Goal: Task Accomplishment & Management: Manage account settings

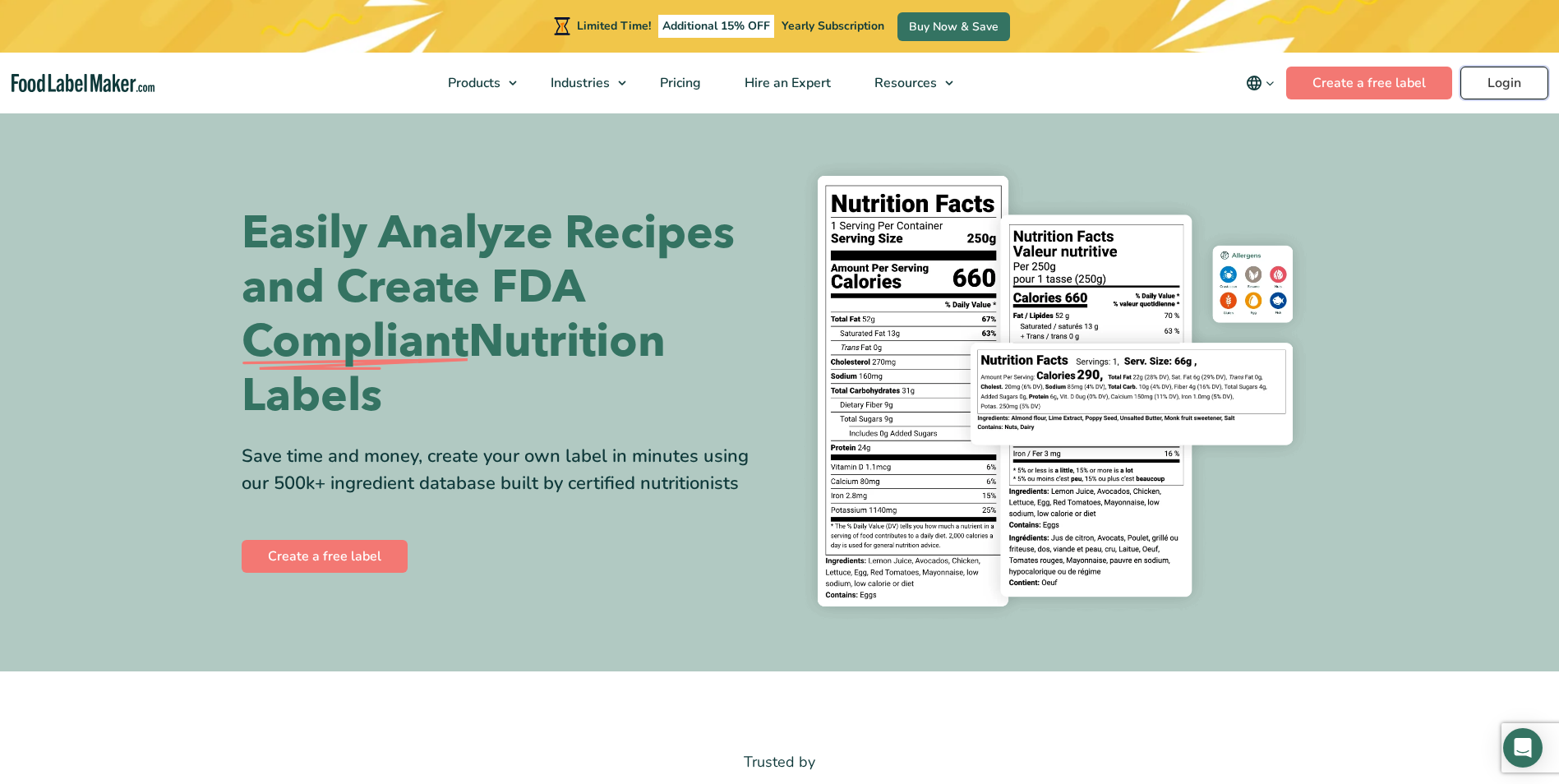
click at [1515, 80] on link "Login" at bounding box center [1504, 83] width 88 height 33
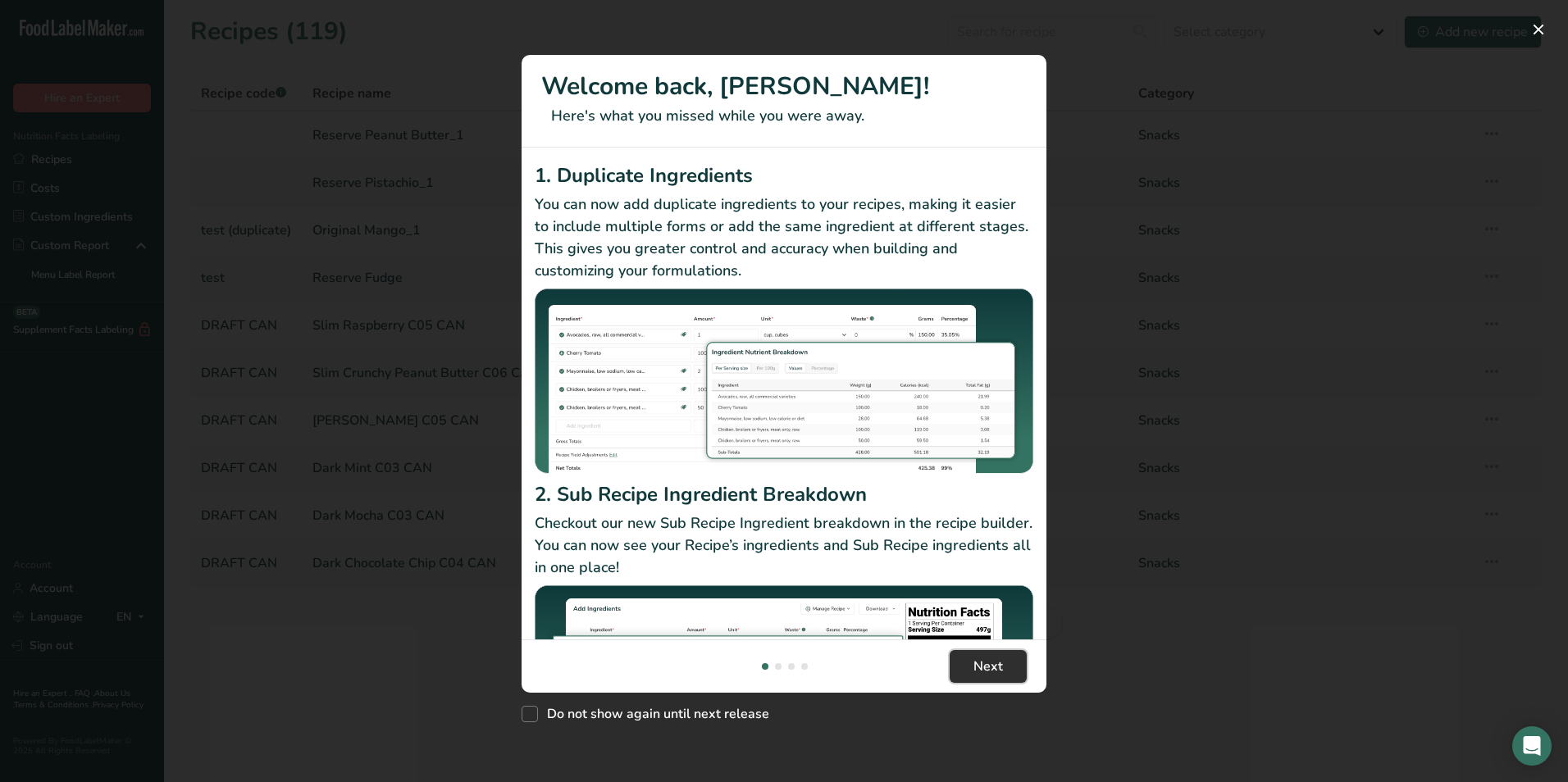
click at [993, 658] on span "Next" at bounding box center [987, 666] width 29 height 20
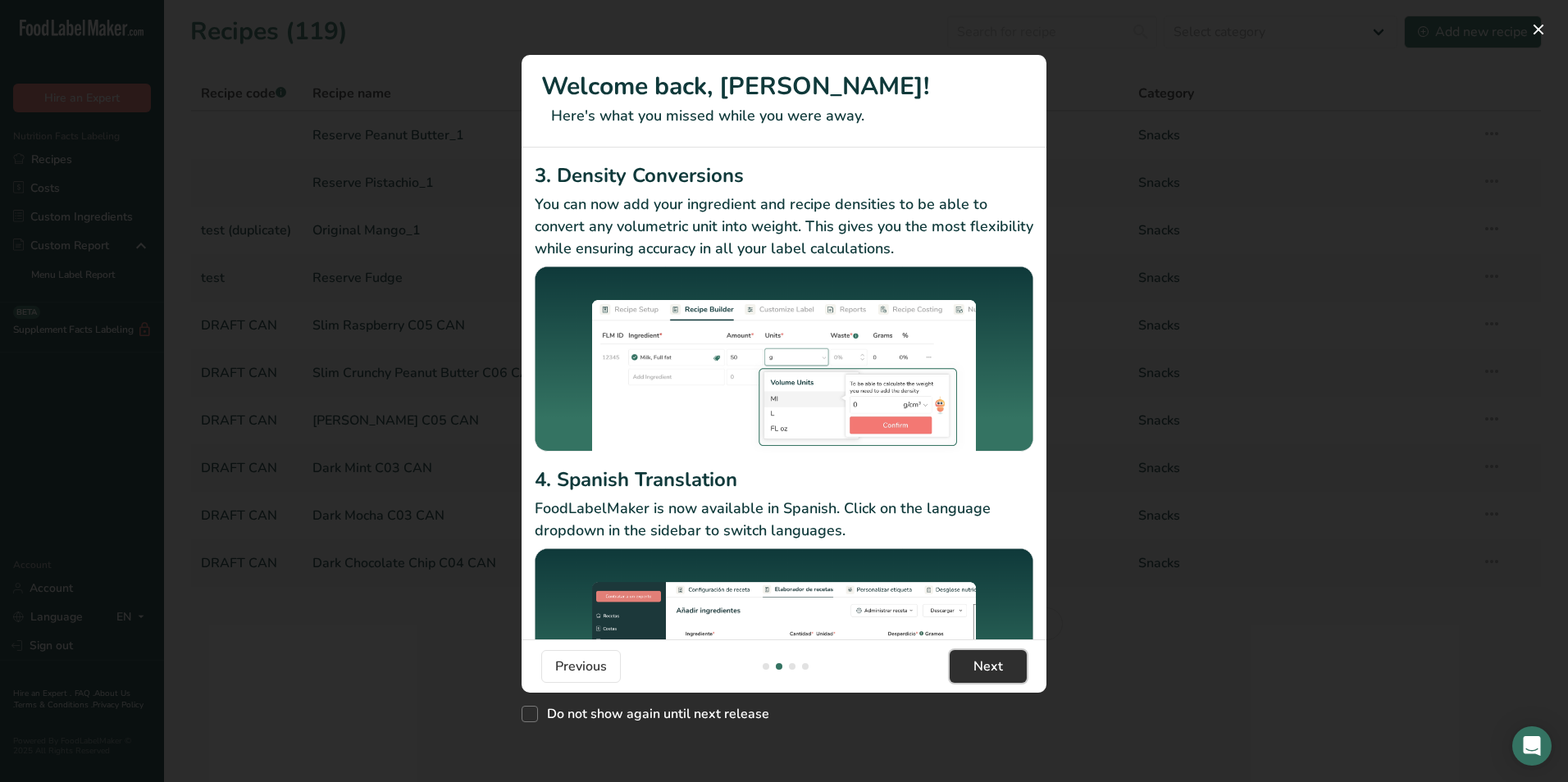
click at [993, 658] on span "Next" at bounding box center [987, 666] width 29 height 20
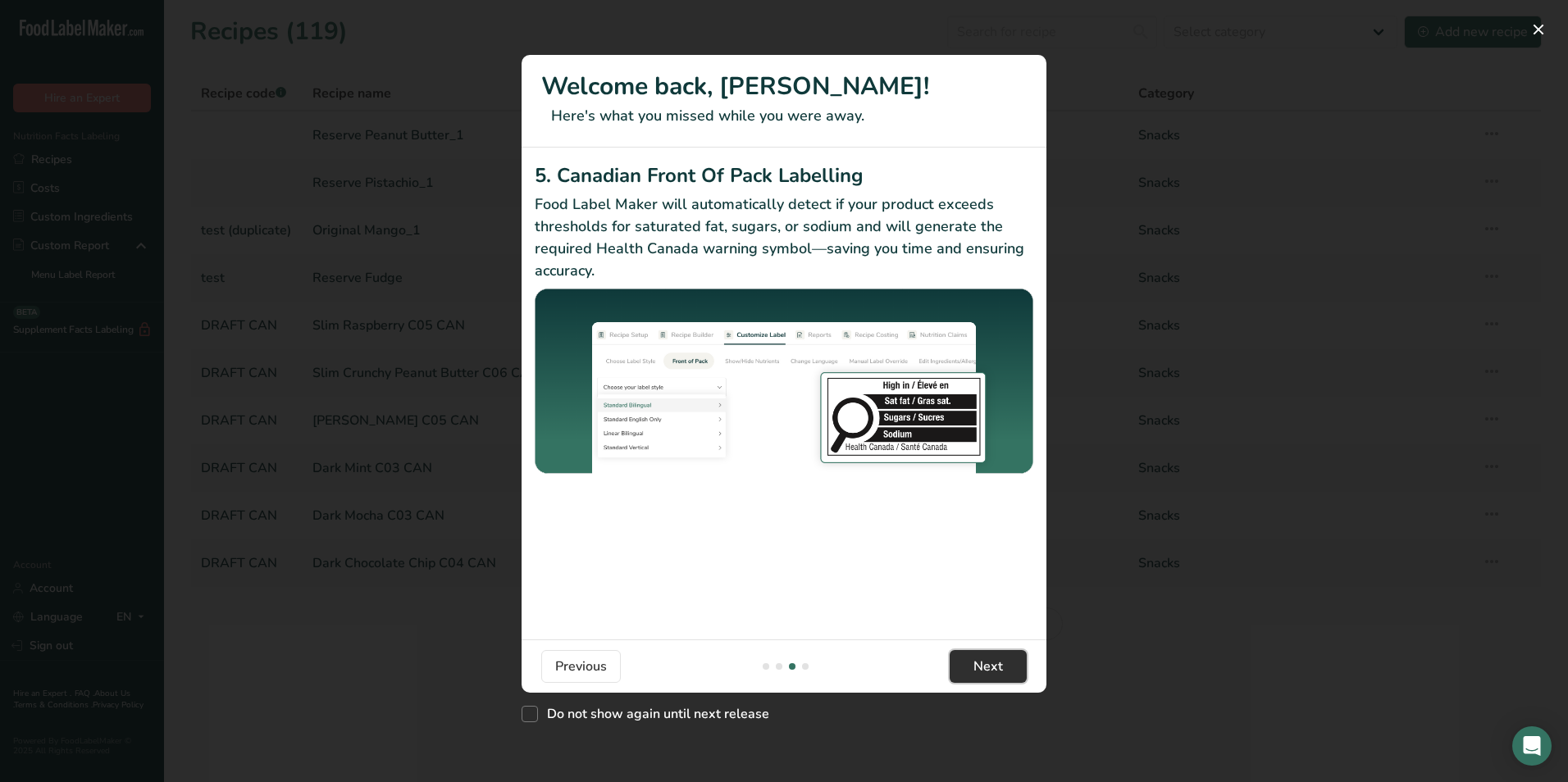
click at [993, 658] on span "Next" at bounding box center [987, 666] width 29 height 20
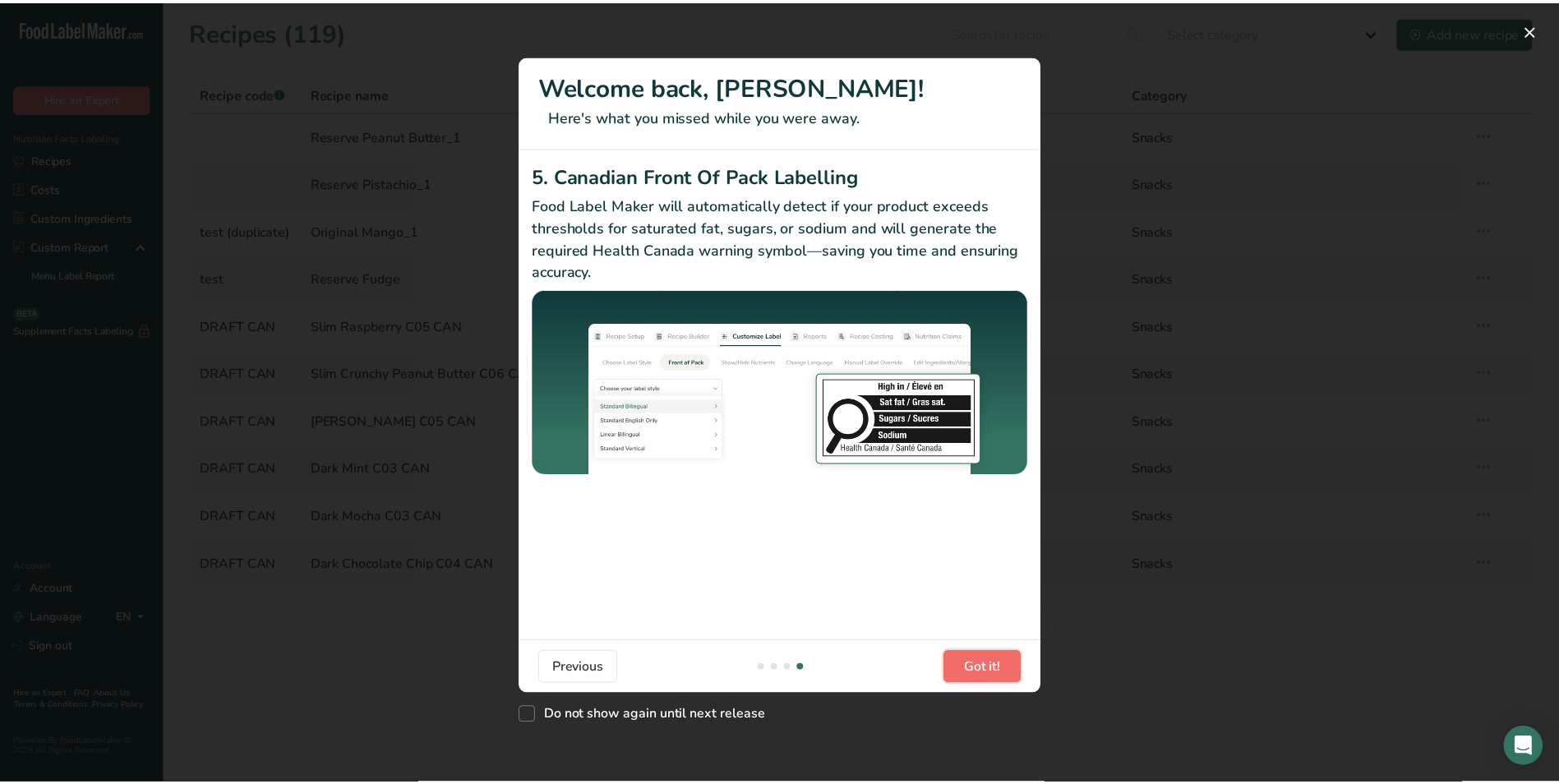
scroll to position [0, 1578]
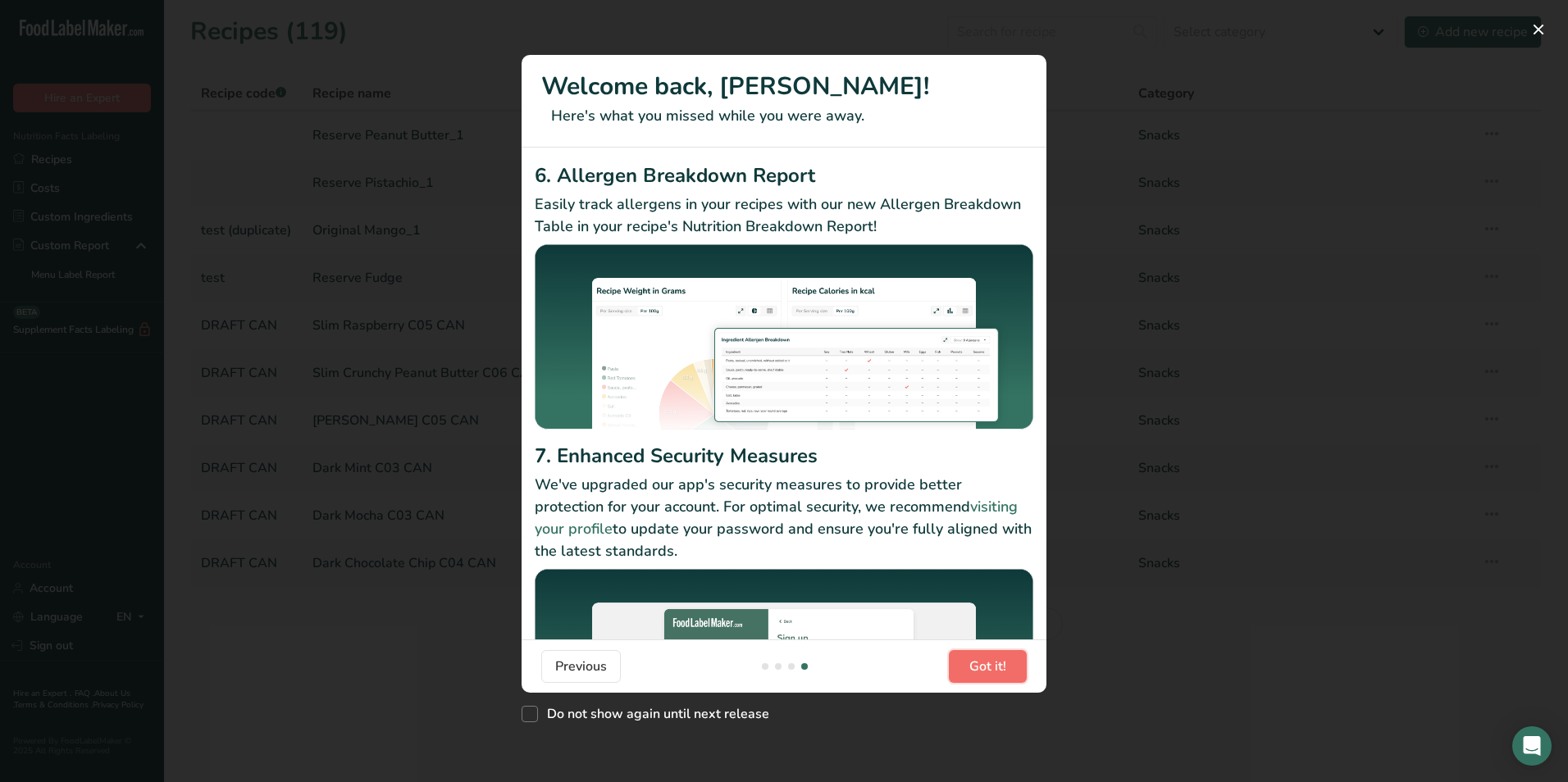
click at [993, 658] on span "Got it!" at bounding box center [987, 666] width 37 height 20
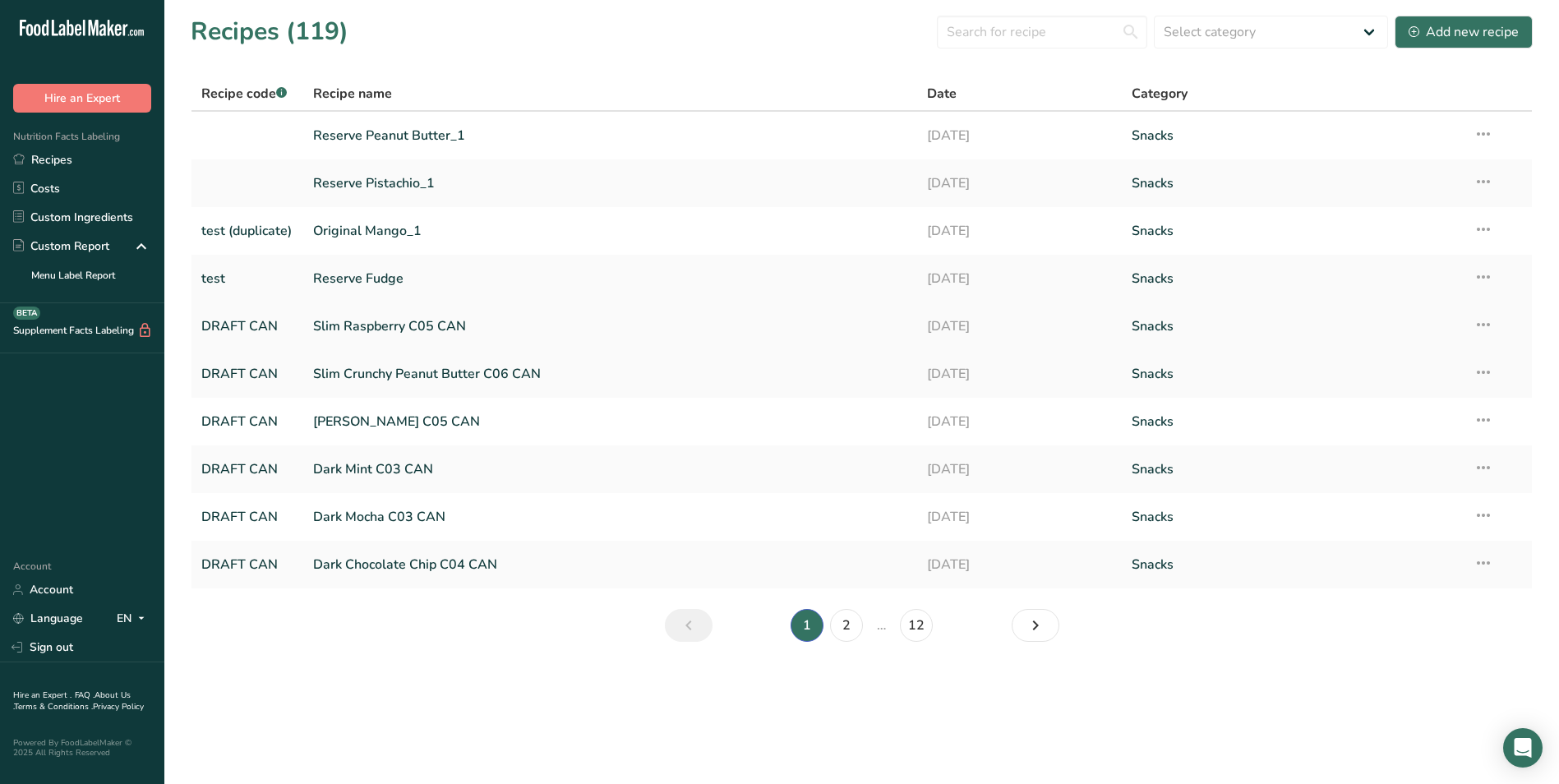
click at [264, 323] on link "DRAFT CAN" at bounding box center [247, 326] width 92 height 34
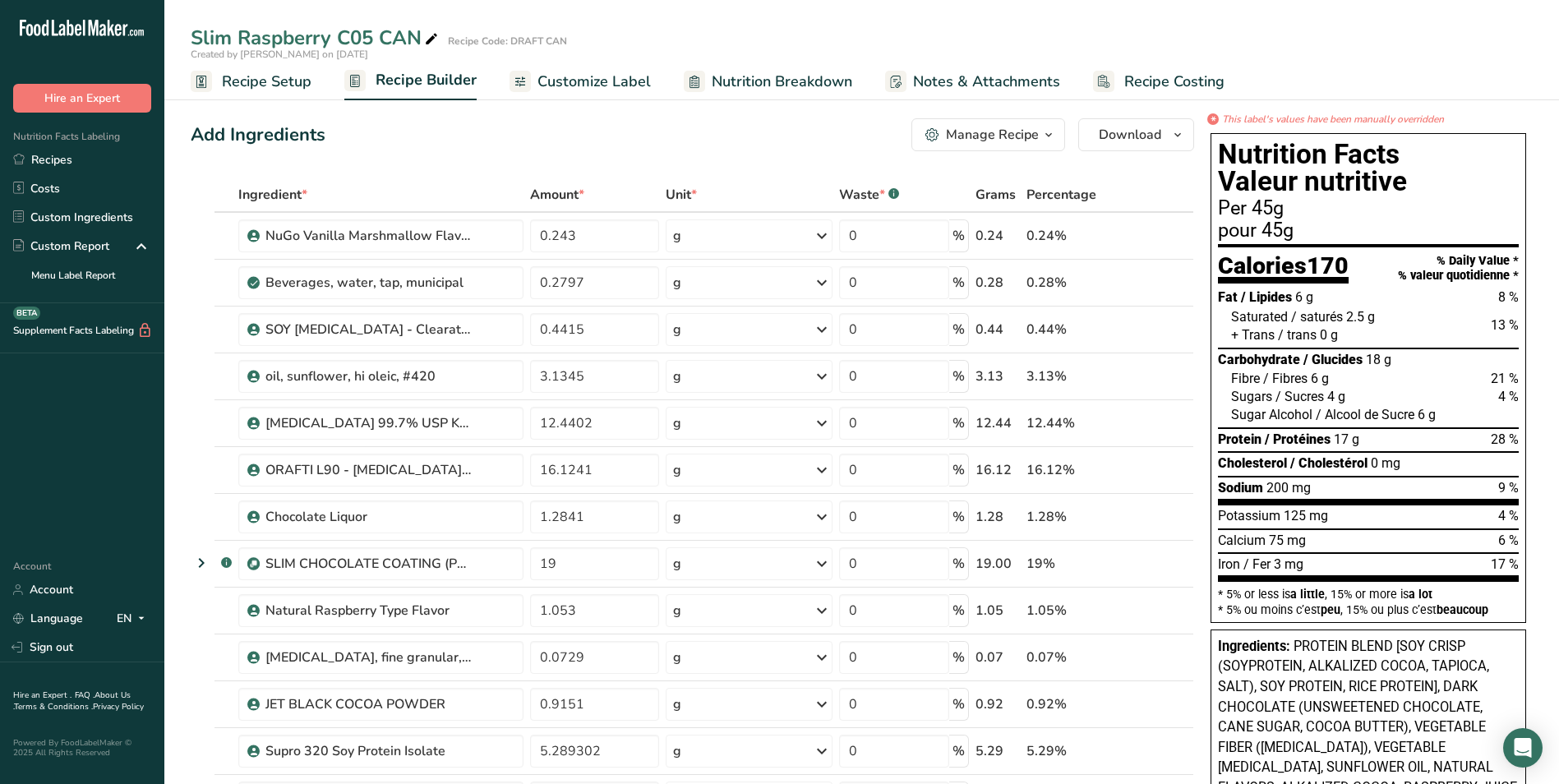
click at [584, 80] on span "Customize Label" at bounding box center [595, 82] width 114 height 23
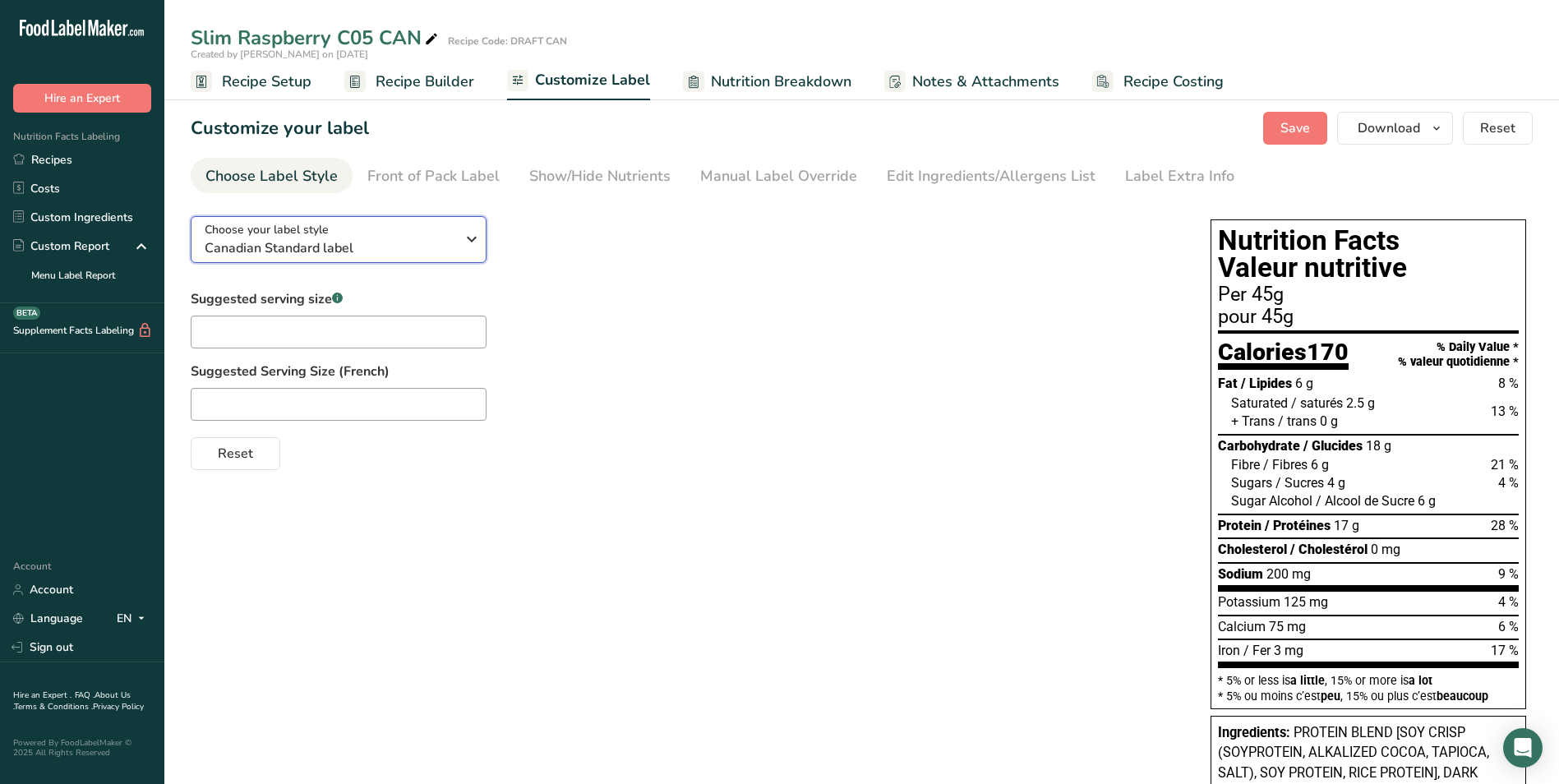
click at [472, 239] on icon "button" at bounding box center [472, 239] width 20 height 29
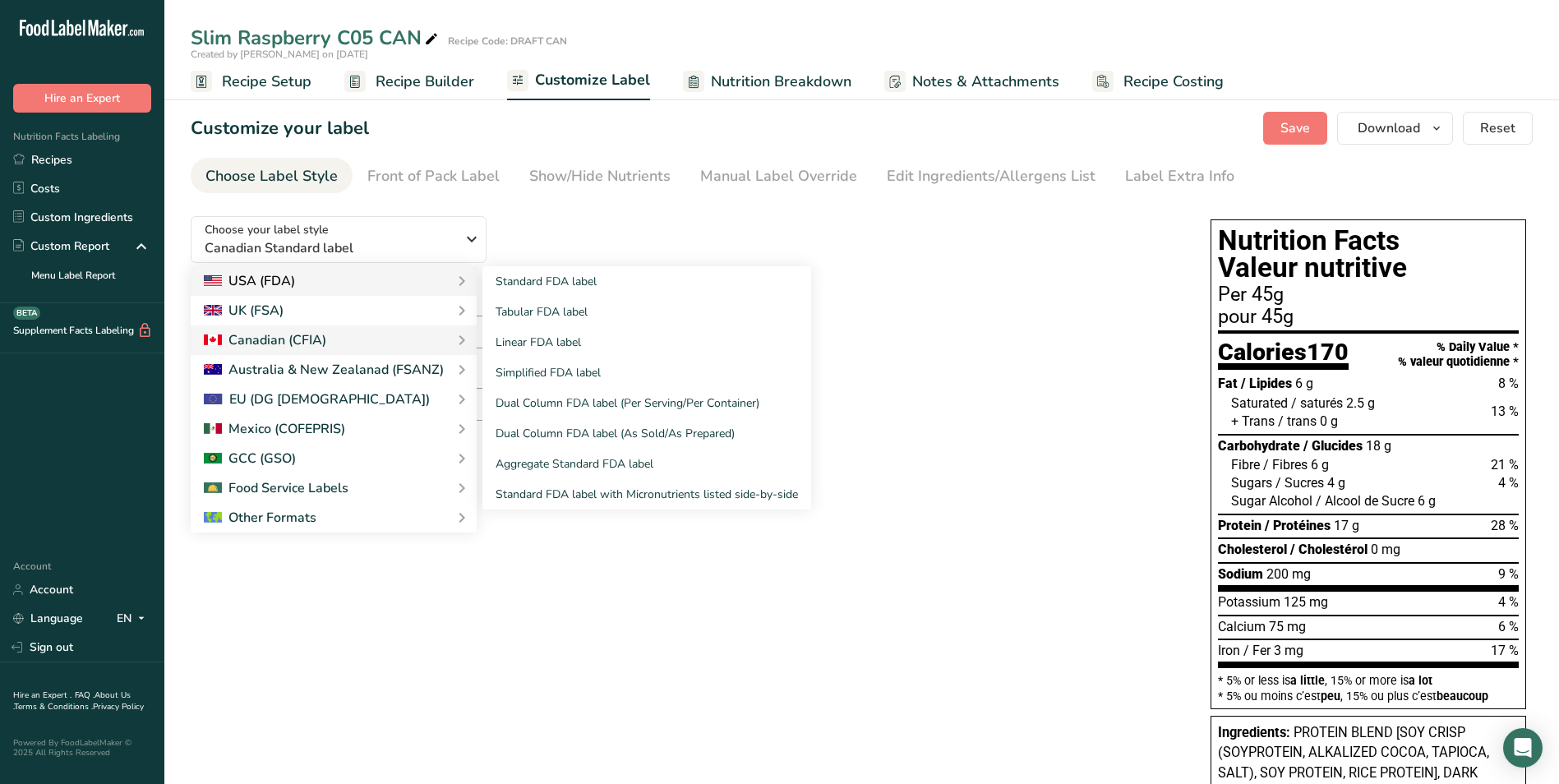
click at [463, 338] on div "Standard FDA label Tabular FDA label Linear FDA label Simplified FDA label Dual…" at bounding box center [636, 387] width 348 height 243
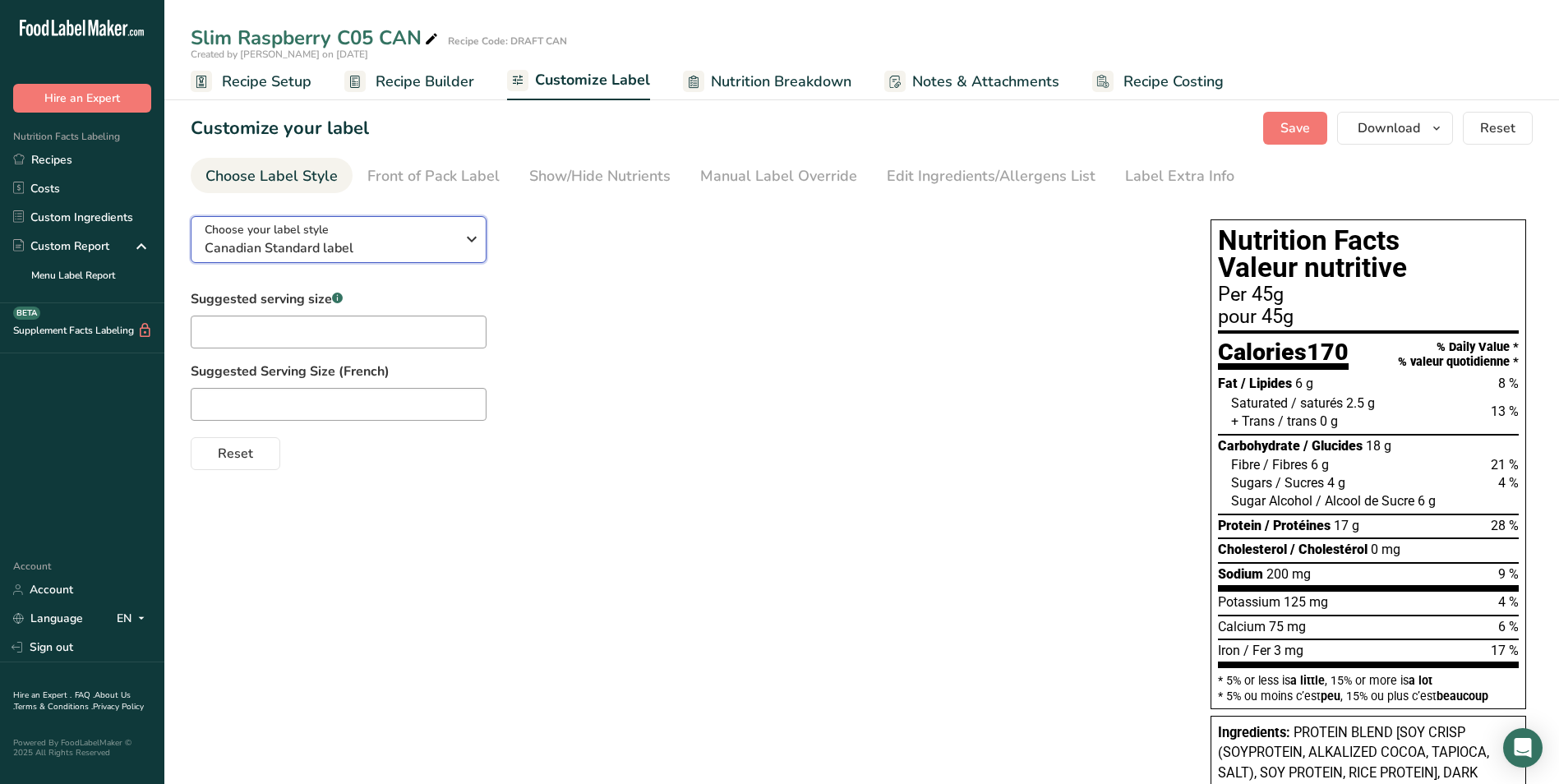
click at [471, 240] on icon "button" at bounding box center [472, 239] width 20 height 29
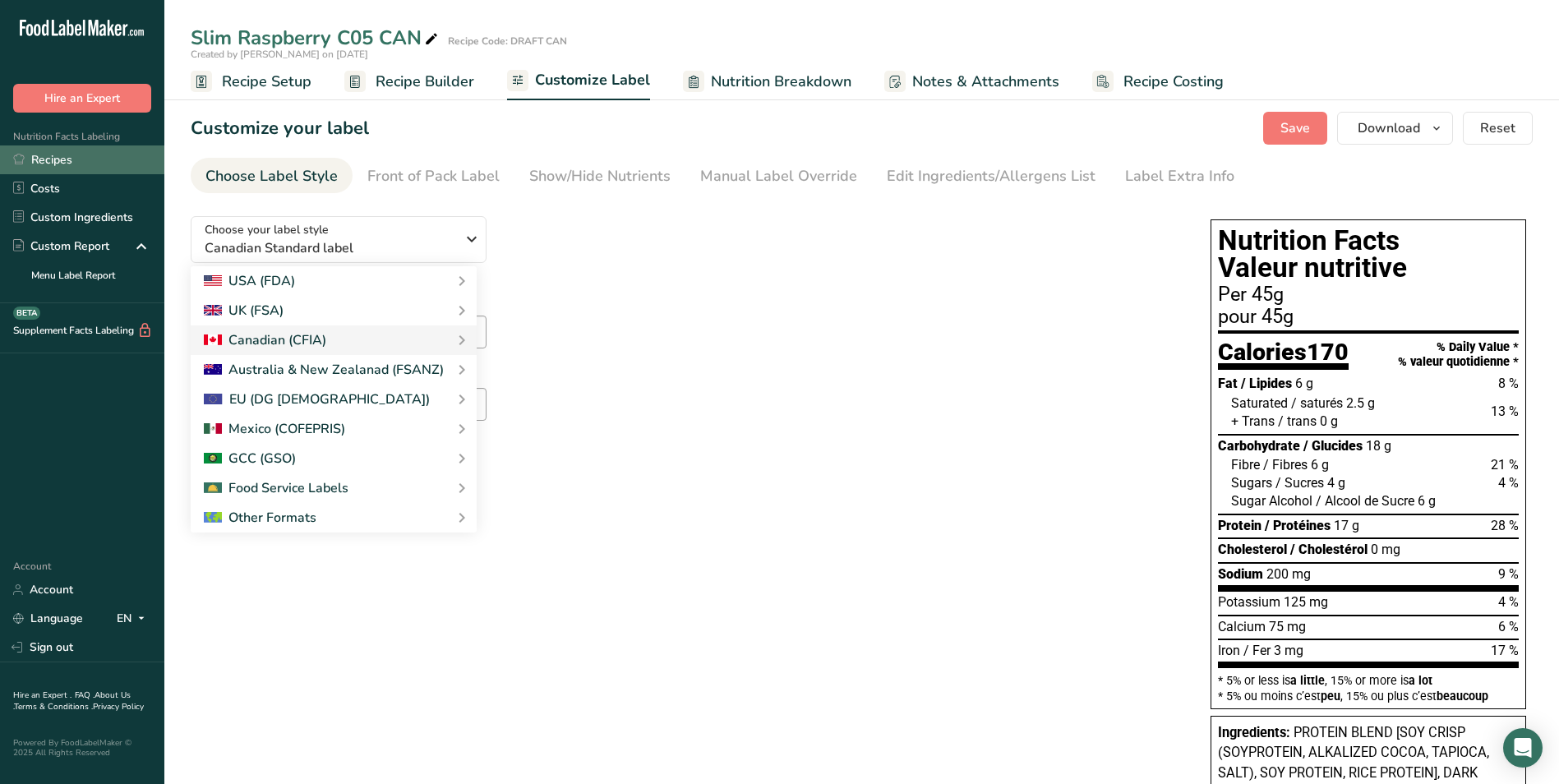
click at [47, 161] on link "Recipes" at bounding box center [82, 159] width 165 height 28
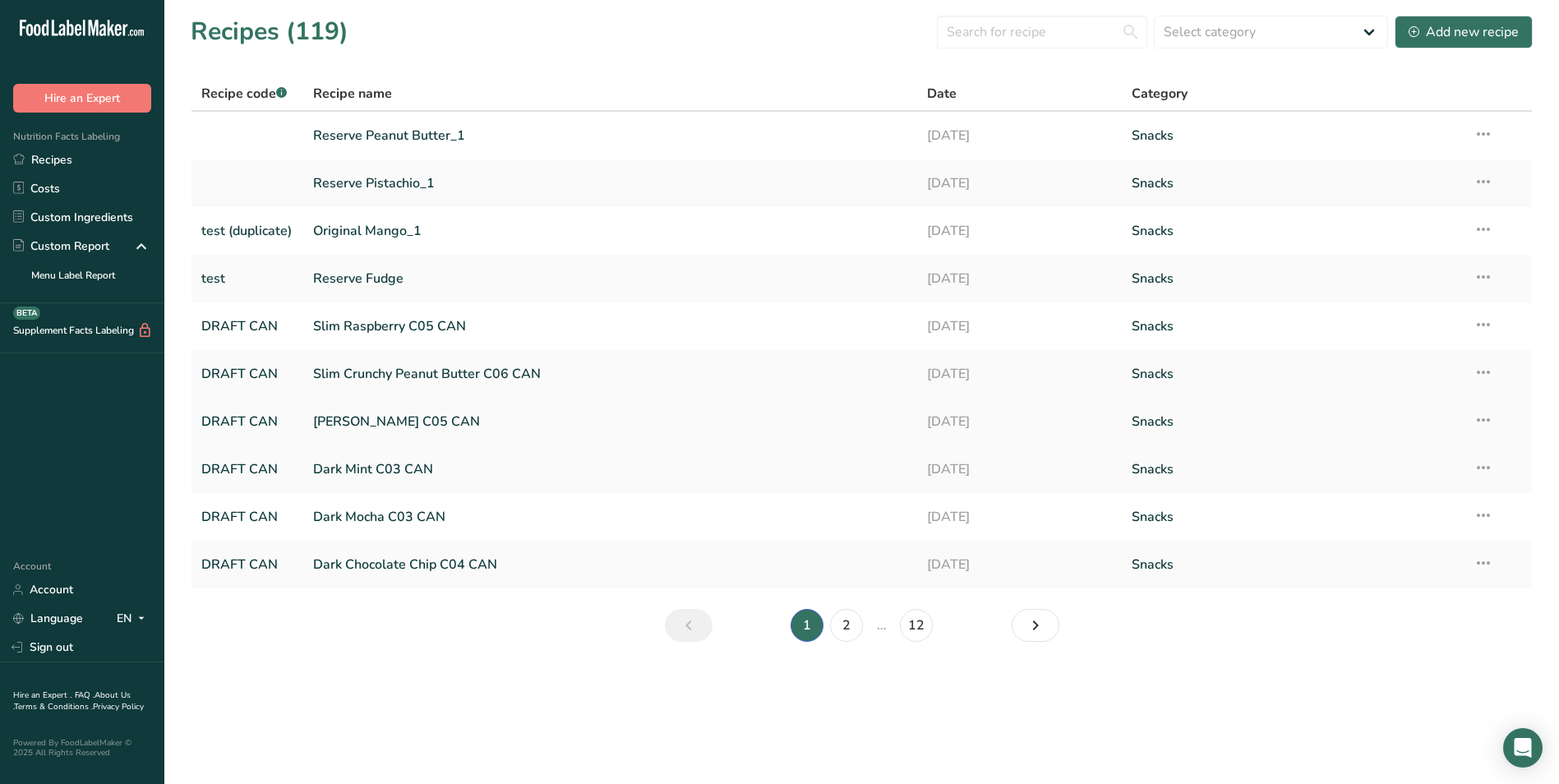
click at [434, 424] on link "Slim Brownie C05 CAN" at bounding box center [610, 421] width 595 height 34
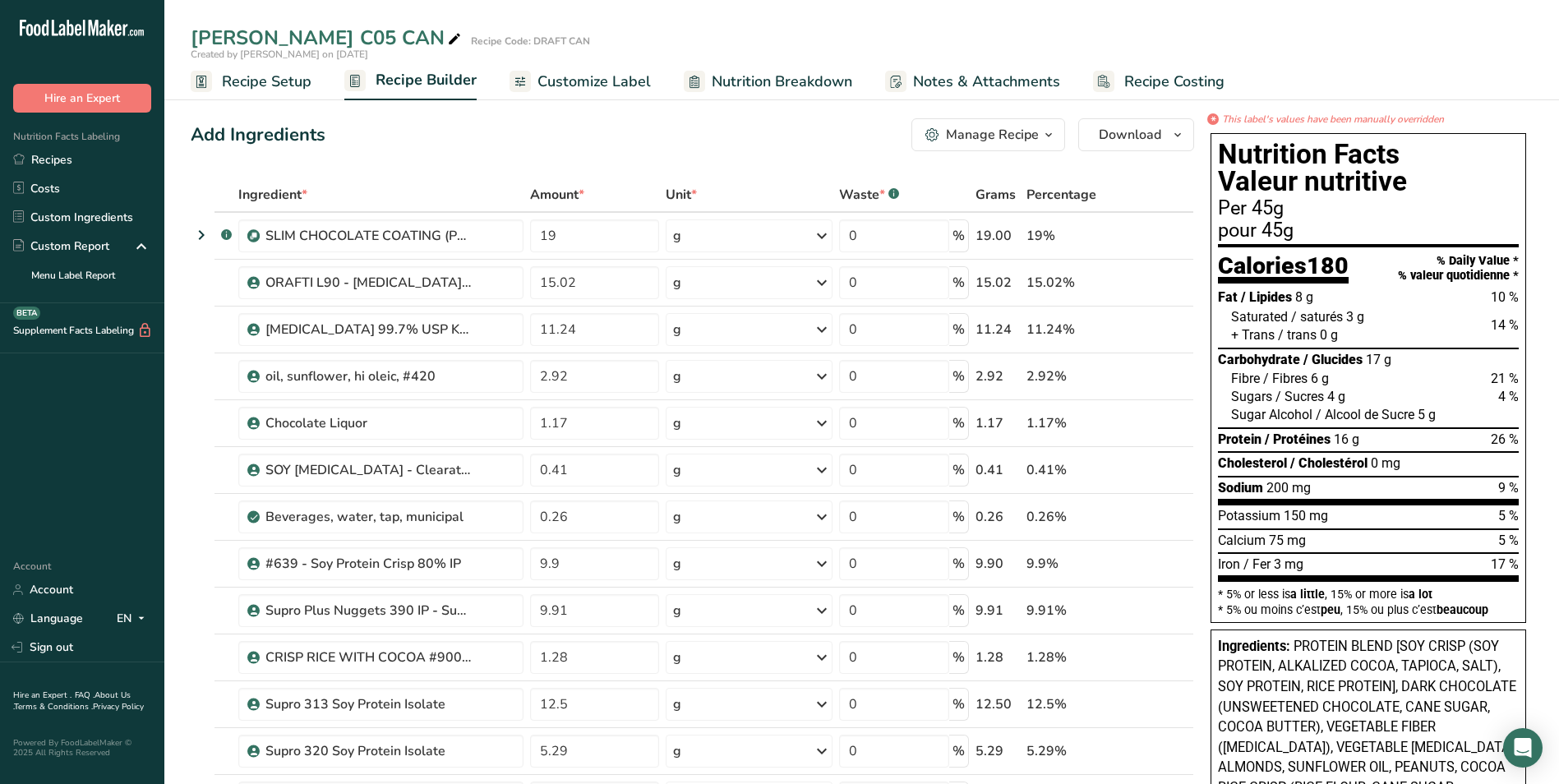
click at [612, 81] on span "Customize Label" at bounding box center [595, 82] width 114 height 23
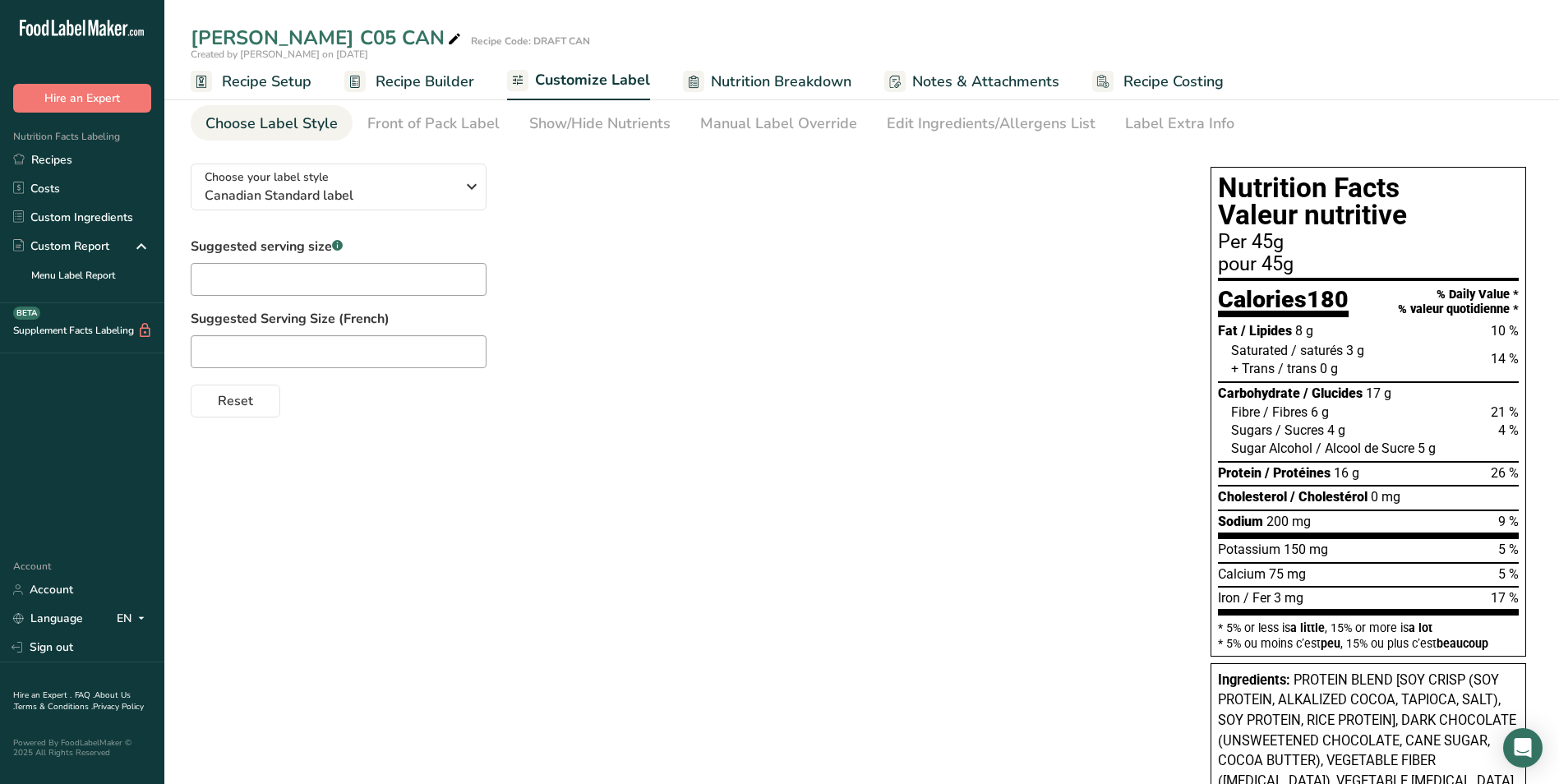
scroll to position [82, 0]
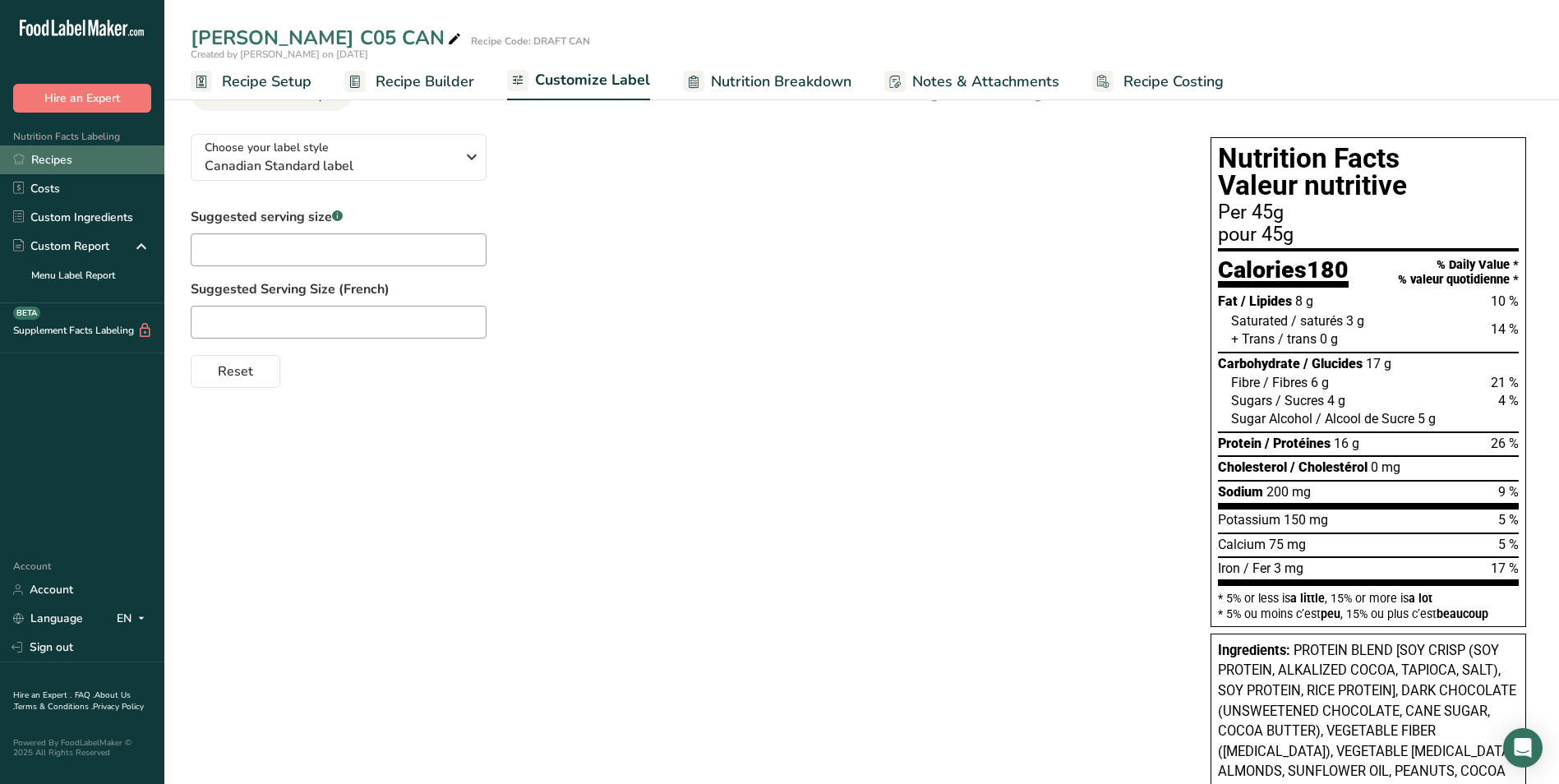
click at [52, 160] on link "Recipes" at bounding box center [82, 159] width 165 height 28
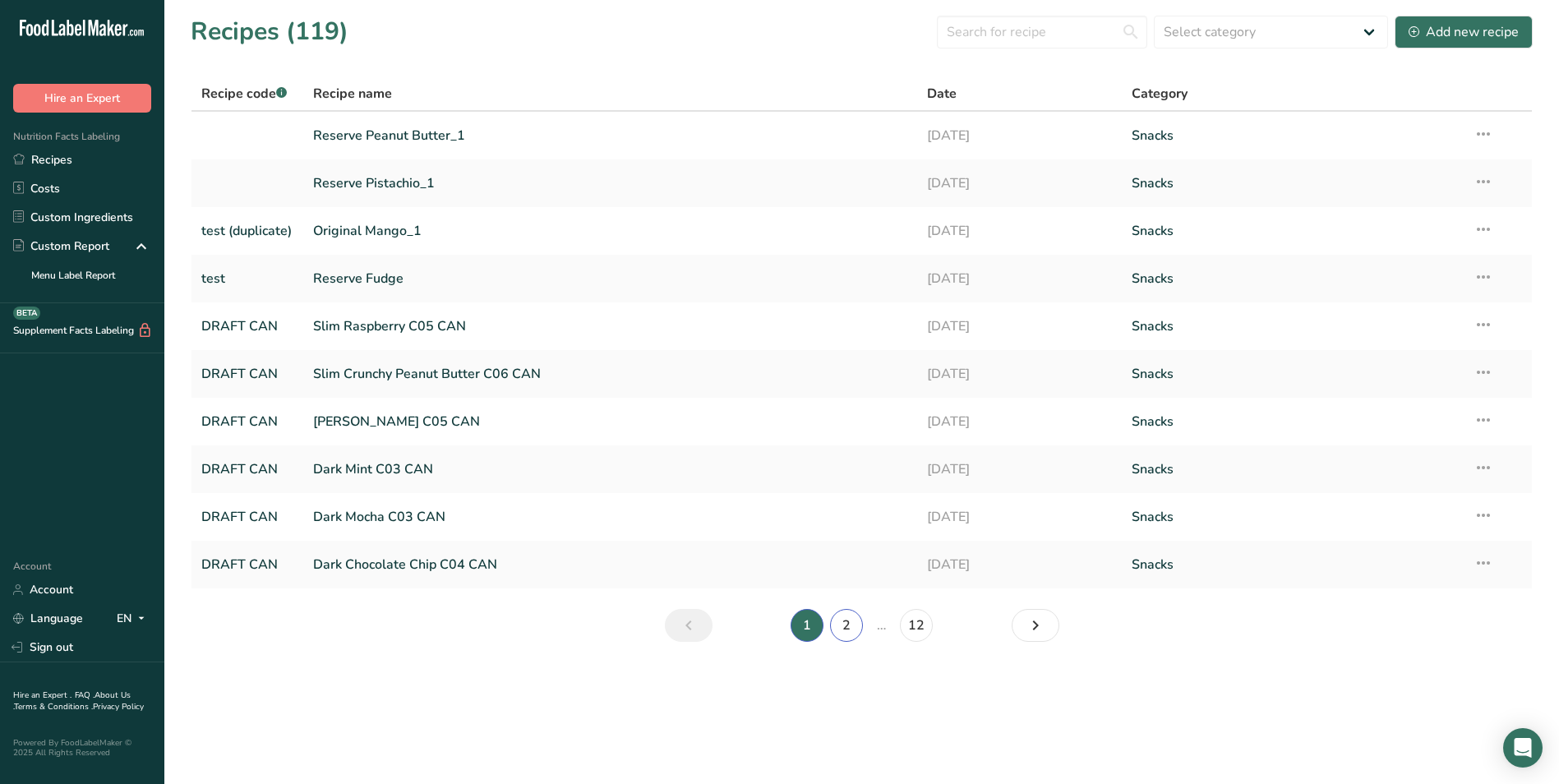
click at [840, 621] on link "2" at bounding box center [846, 625] width 33 height 33
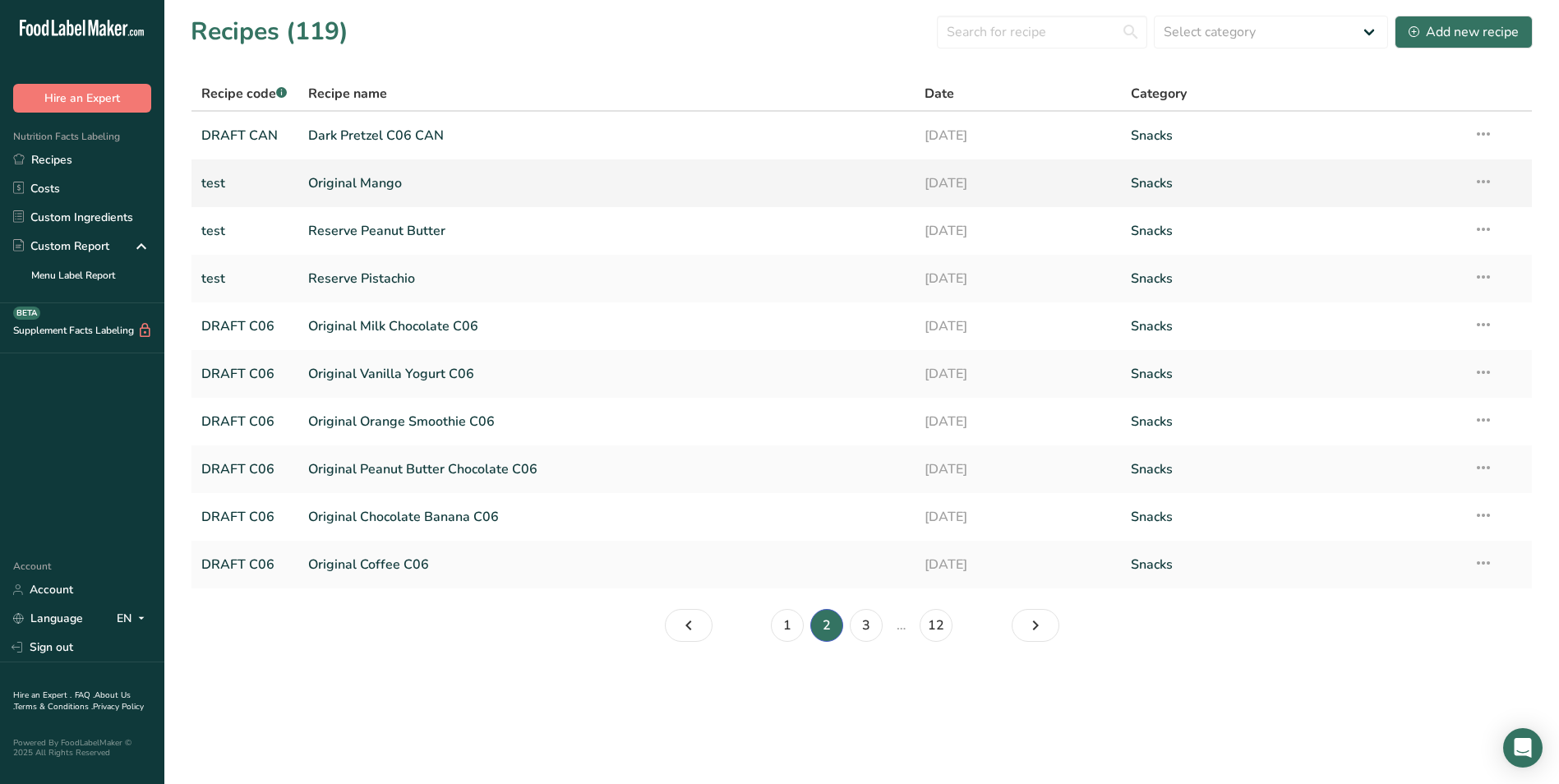
click at [366, 182] on link "Original Mango" at bounding box center [607, 183] width 598 height 34
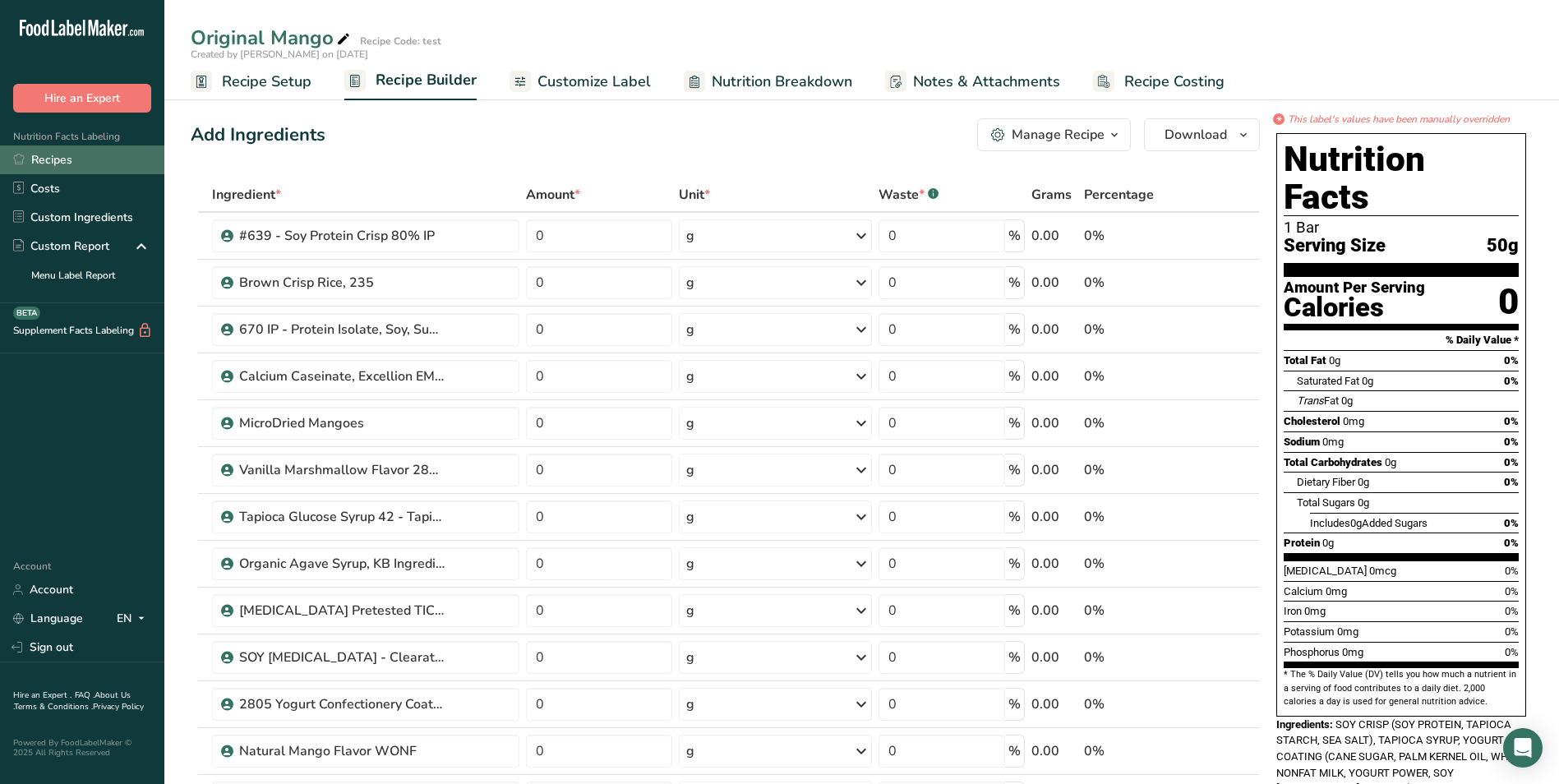
click at [54, 163] on link "Recipes" at bounding box center [82, 159] width 165 height 28
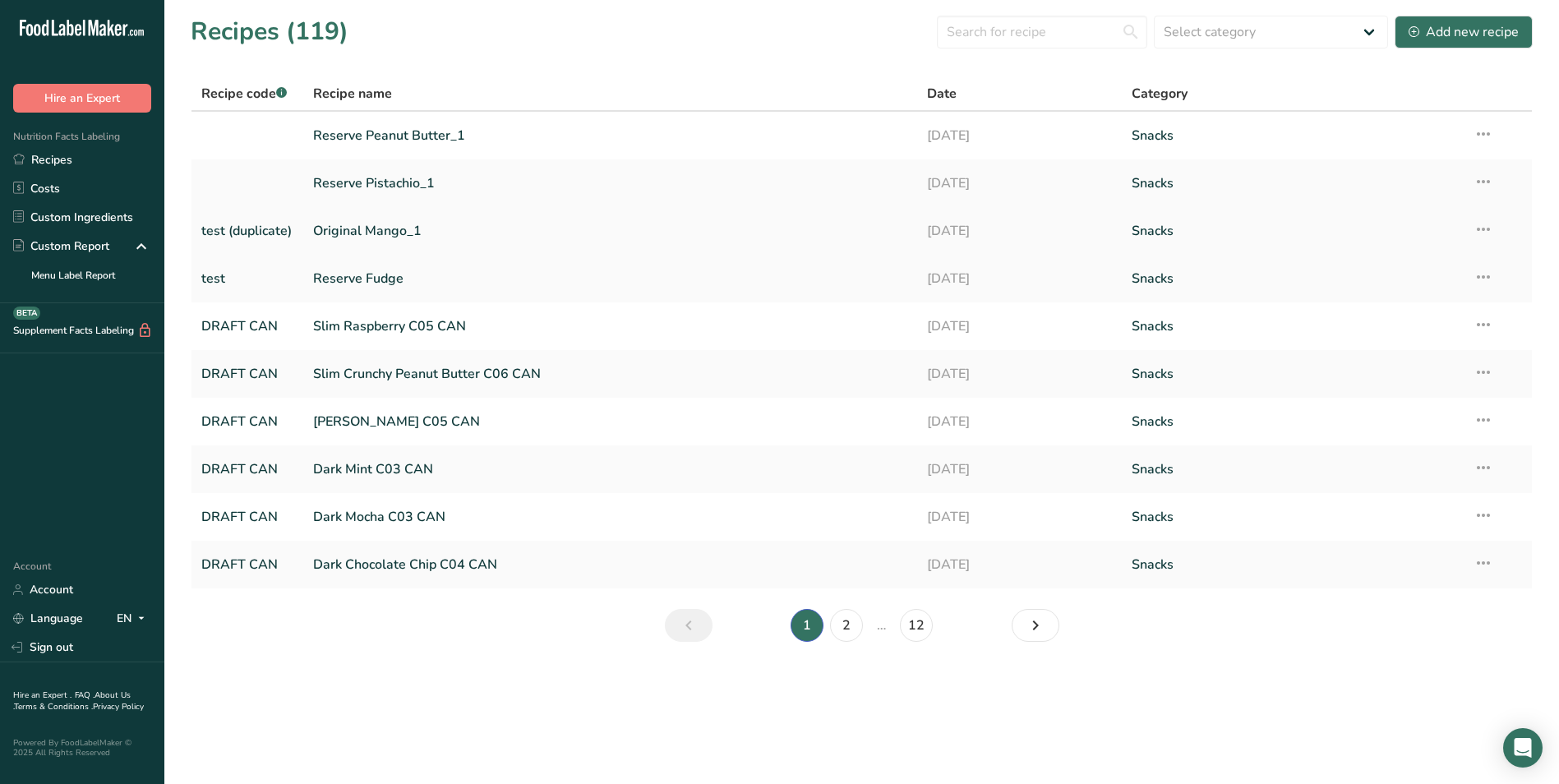
click at [349, 232] on link "Original Mango_1" at bounding box center [610, 230] width 595 height 34
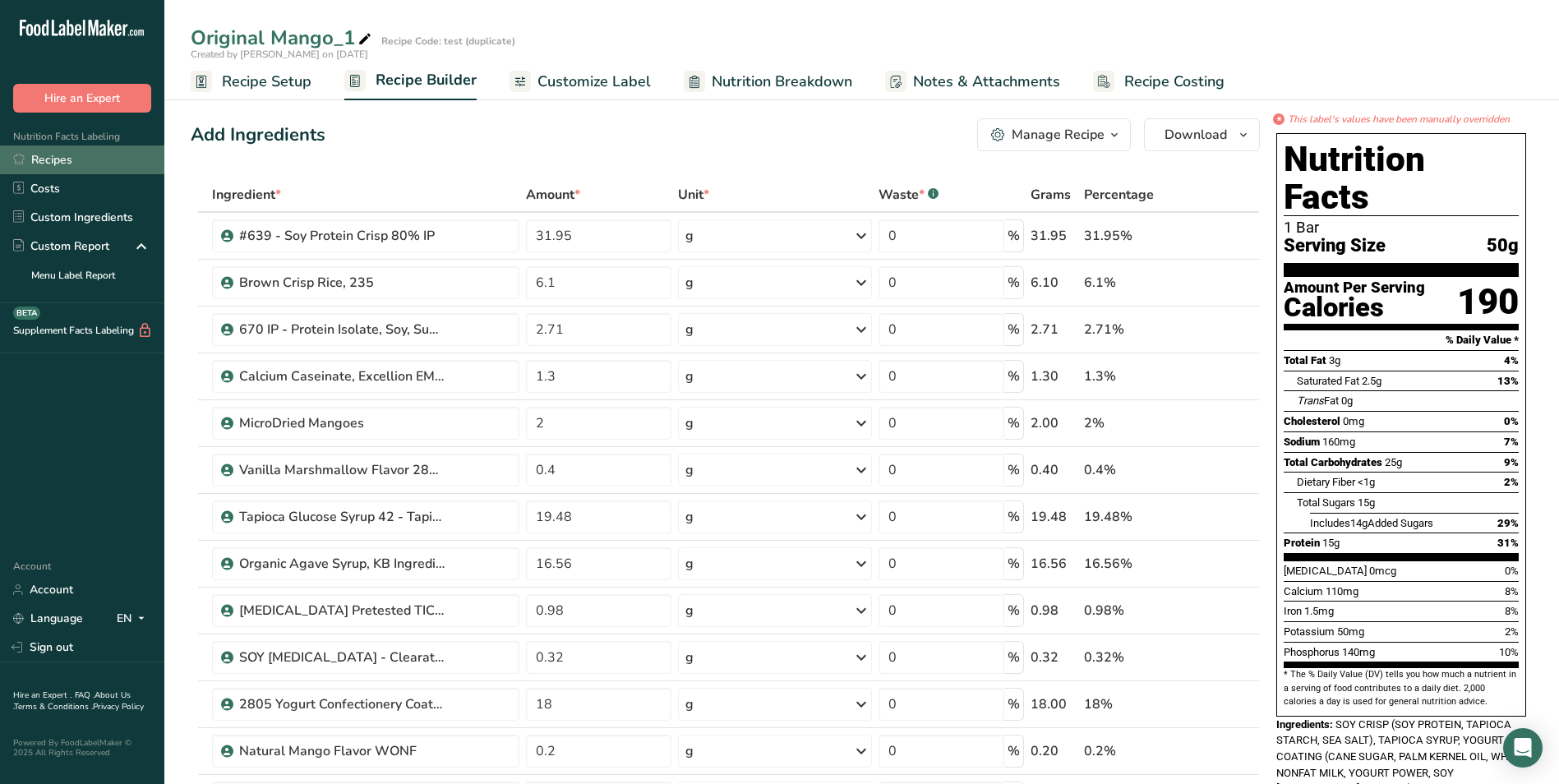
click at [61, 155] on link "Recipes" at bounding box center [82, 159] width 165 height 28
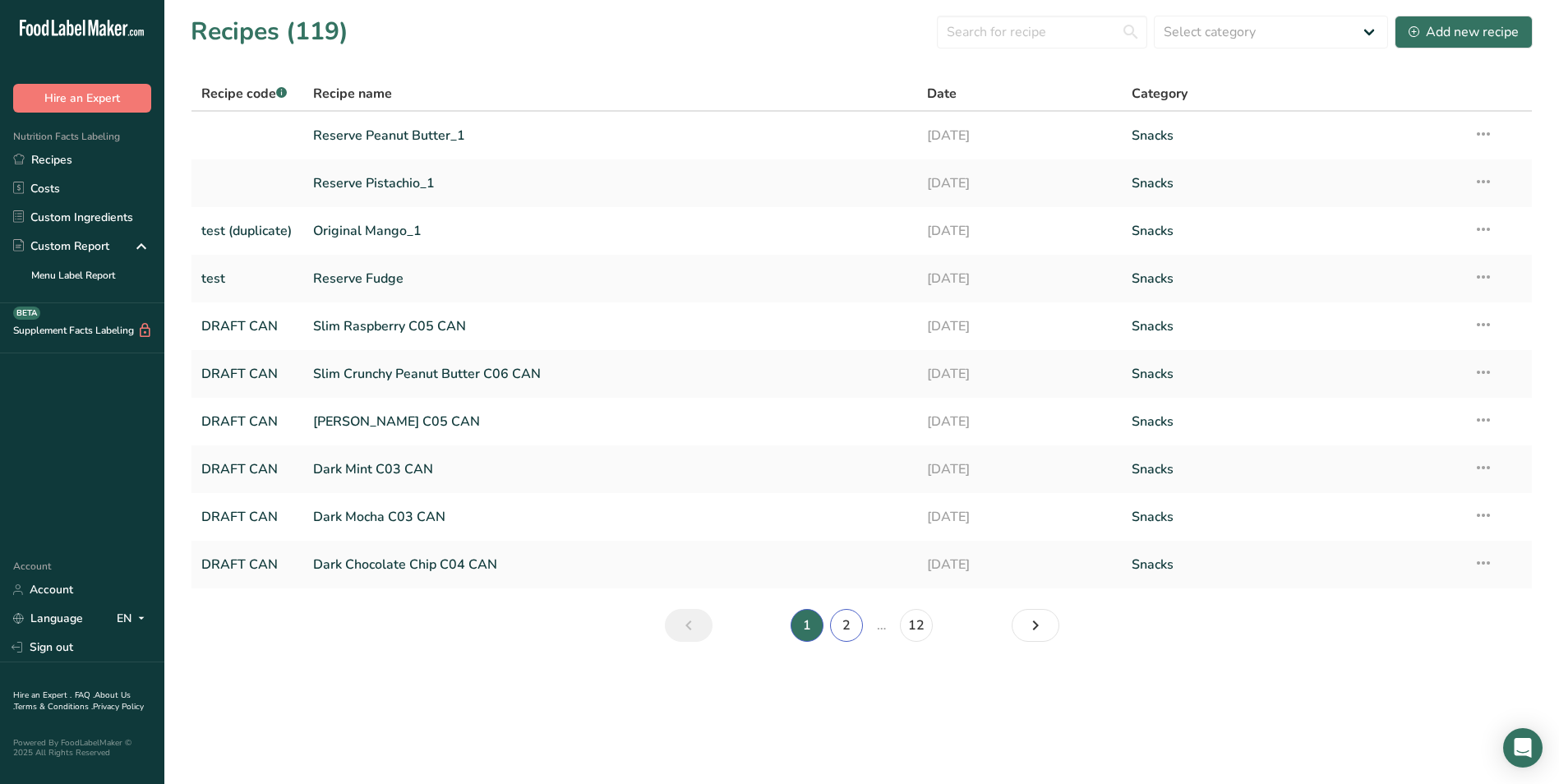
click at [847, 628] on link "2" at bounding box center [846, 625] width 33 height 33
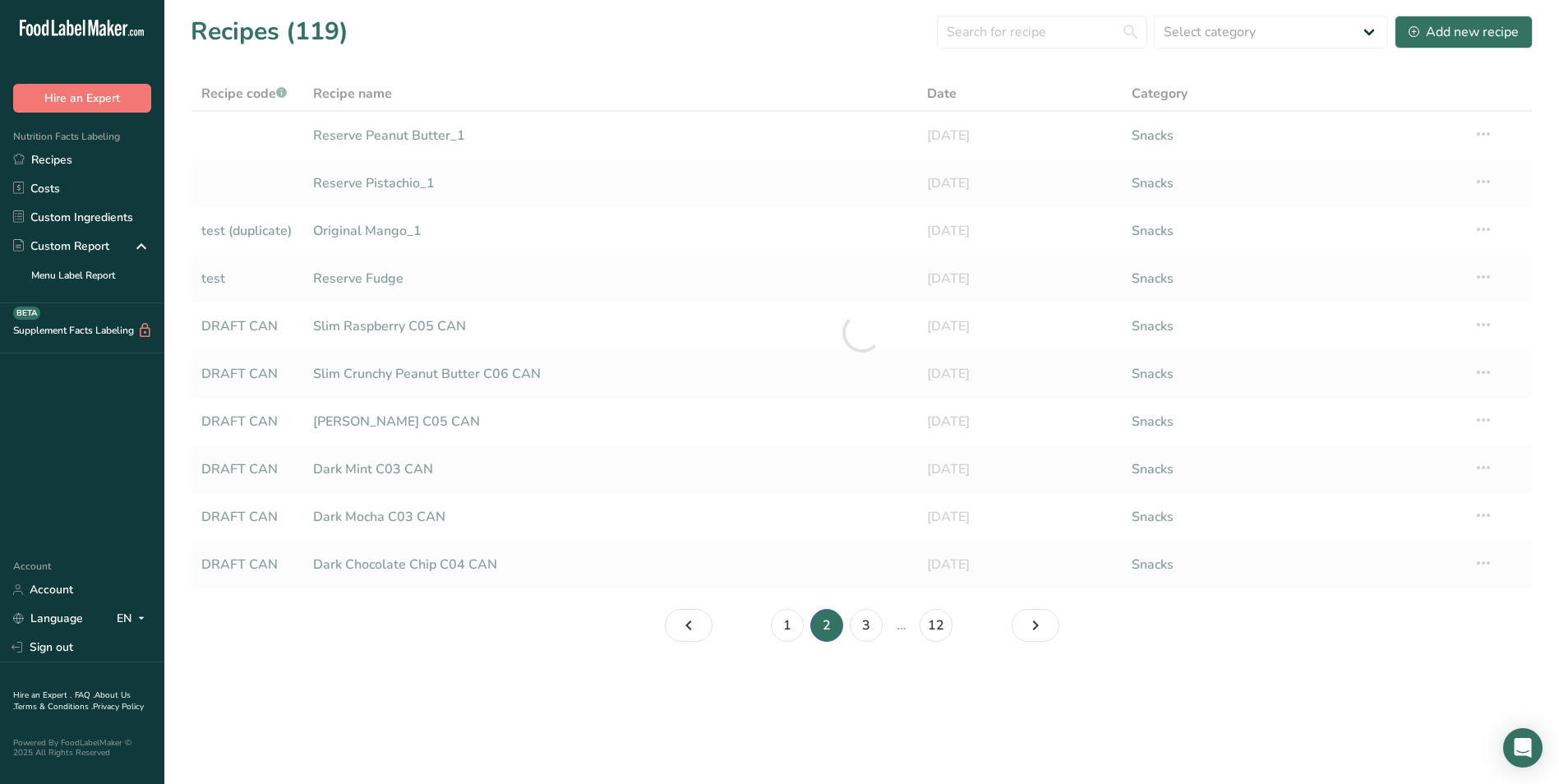
click at [847, 628] on li "3" at bounding box center [866, 625] width 39 height 33
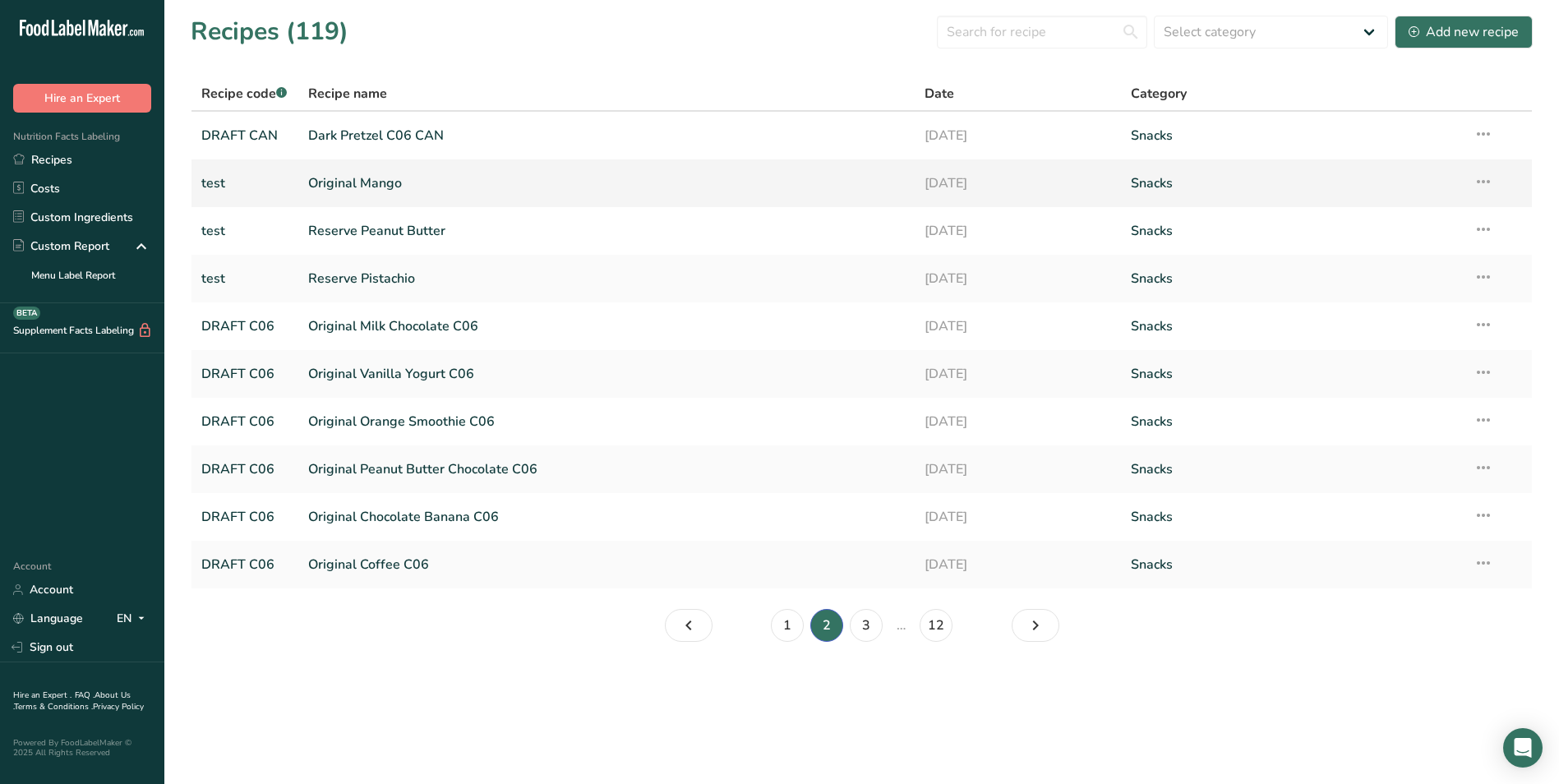
click at [371, 186] on link "Original Mango" at bounding box center [607, 183] width 598 height 34
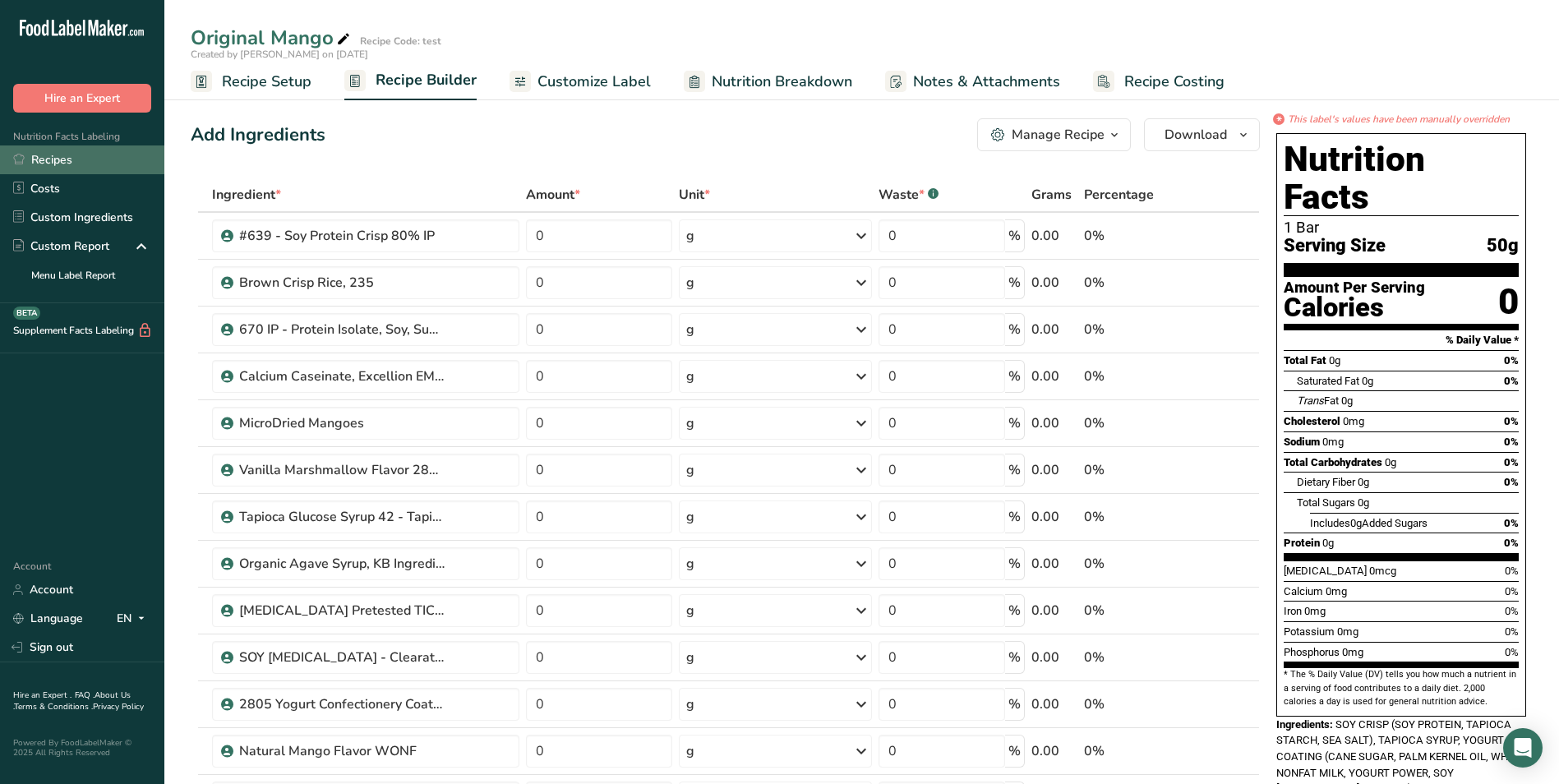
click at [44, 157] on link "Recipes" at bounding box center [82, 159] width 165 height 28
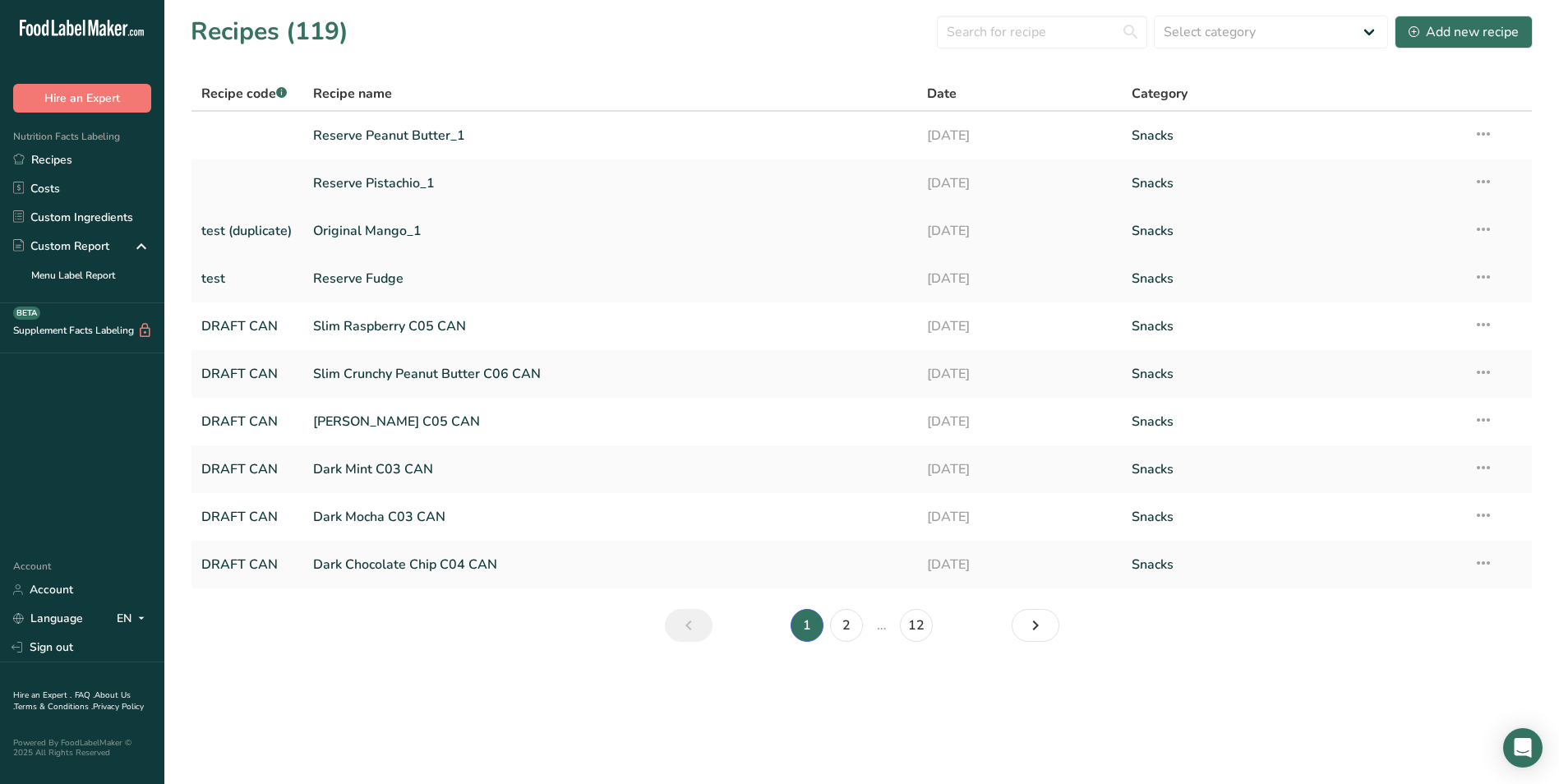
click at [350, 230] on link "Original Mango_1" at bounding box center [610, 230] width 595 height 34
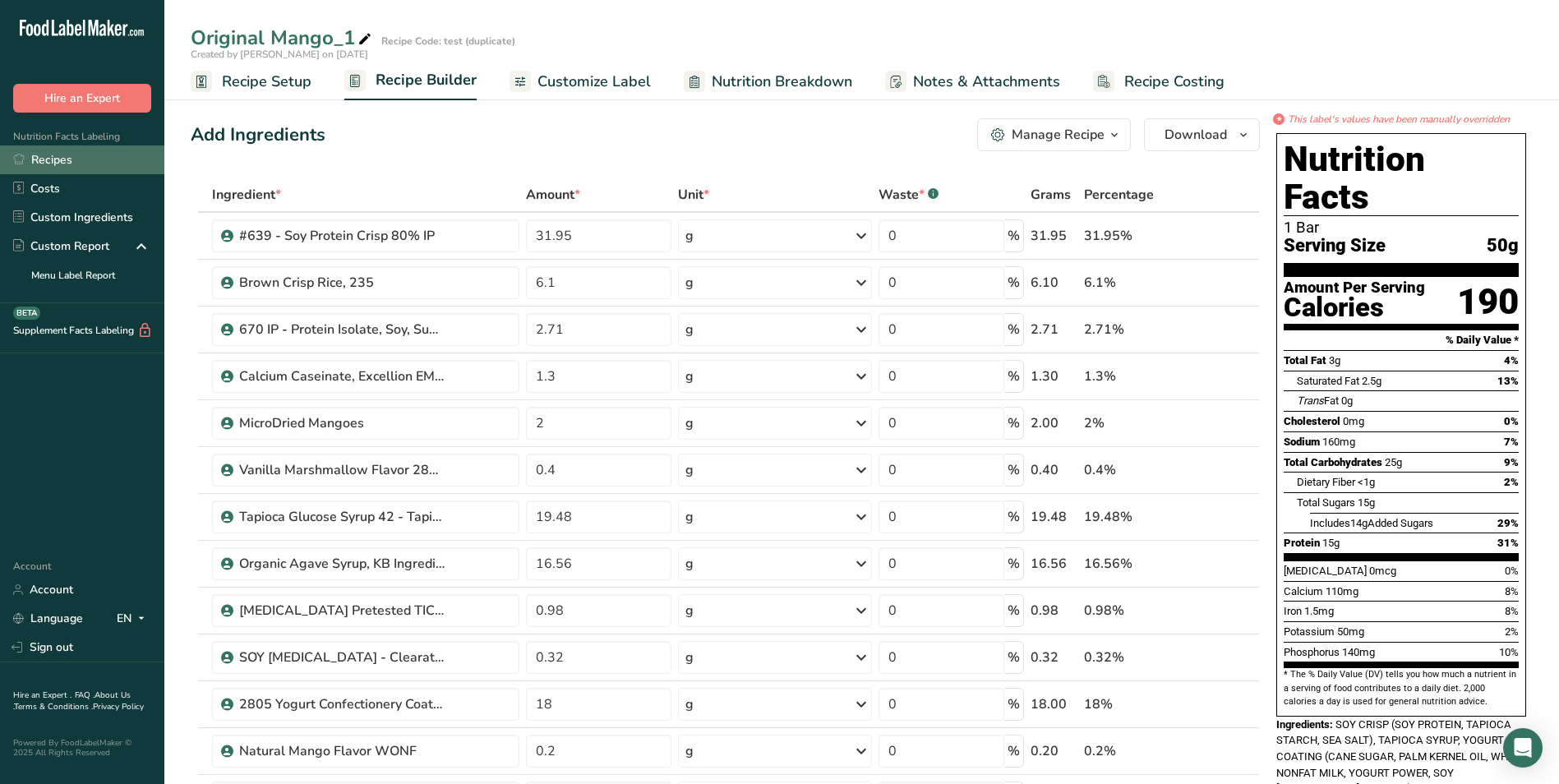
click at [58, 162] on link "Recipes" at bounding box center [82, 159] width 165 height 28
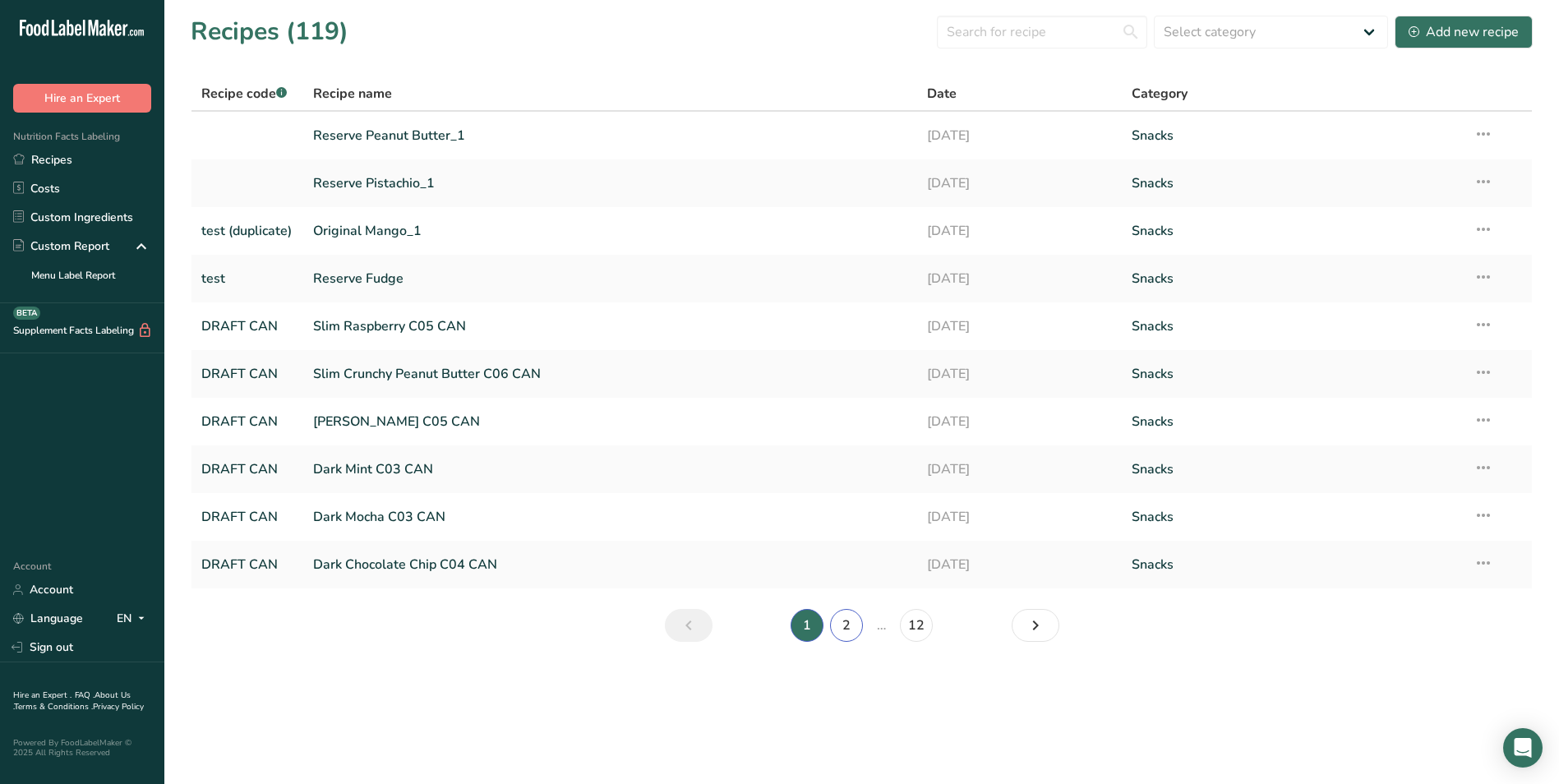
click at [858, 629] on link "2" at bounding box center [846, 625] width 33 height 33
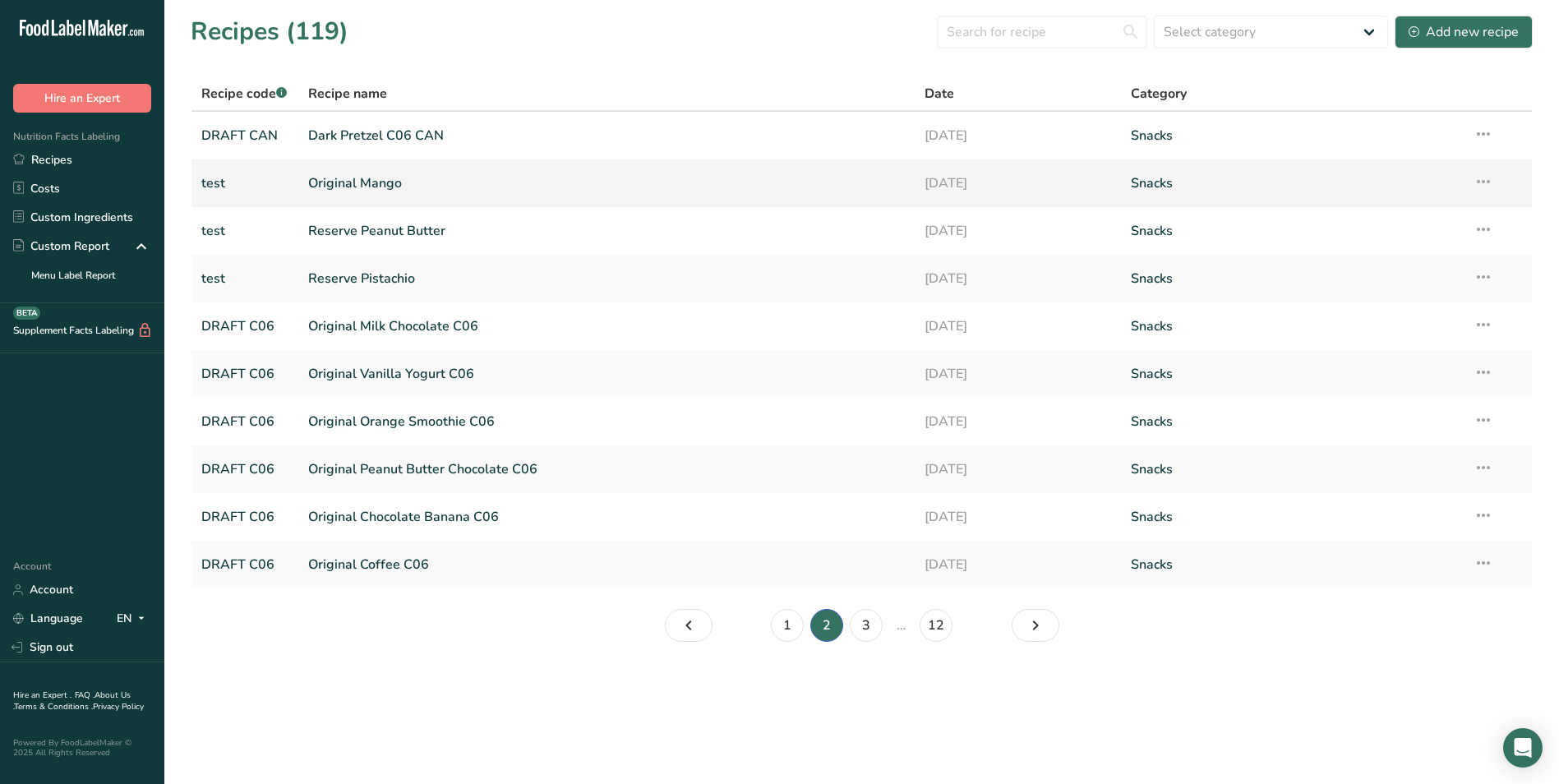
click at [1486, 182] on icon at bounding box center [1484, 181] width 20 height 29
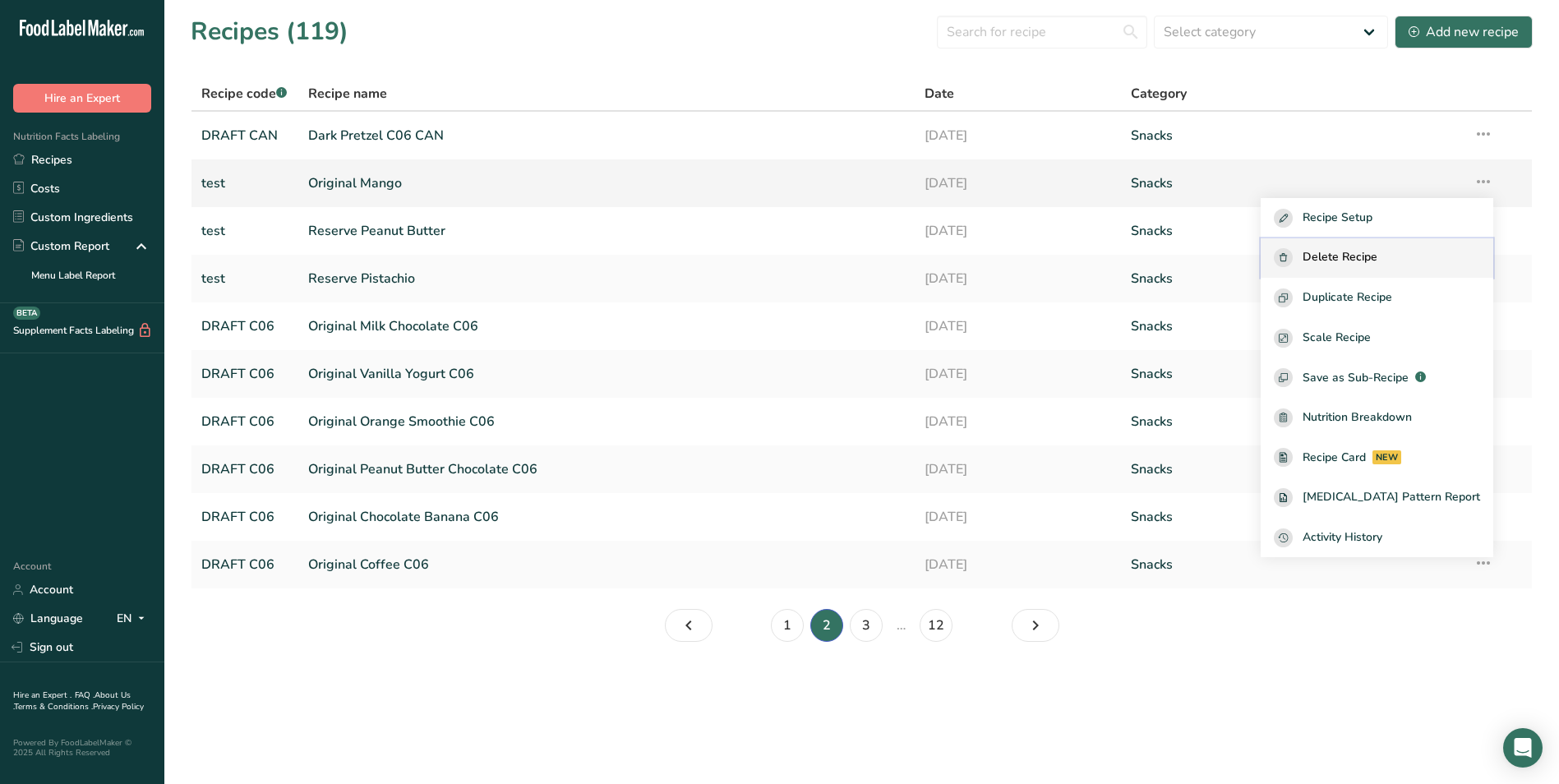
click at [1335, 255] on span "Delete Recipe" at bounding box center [1340, 257] width 75 height 19
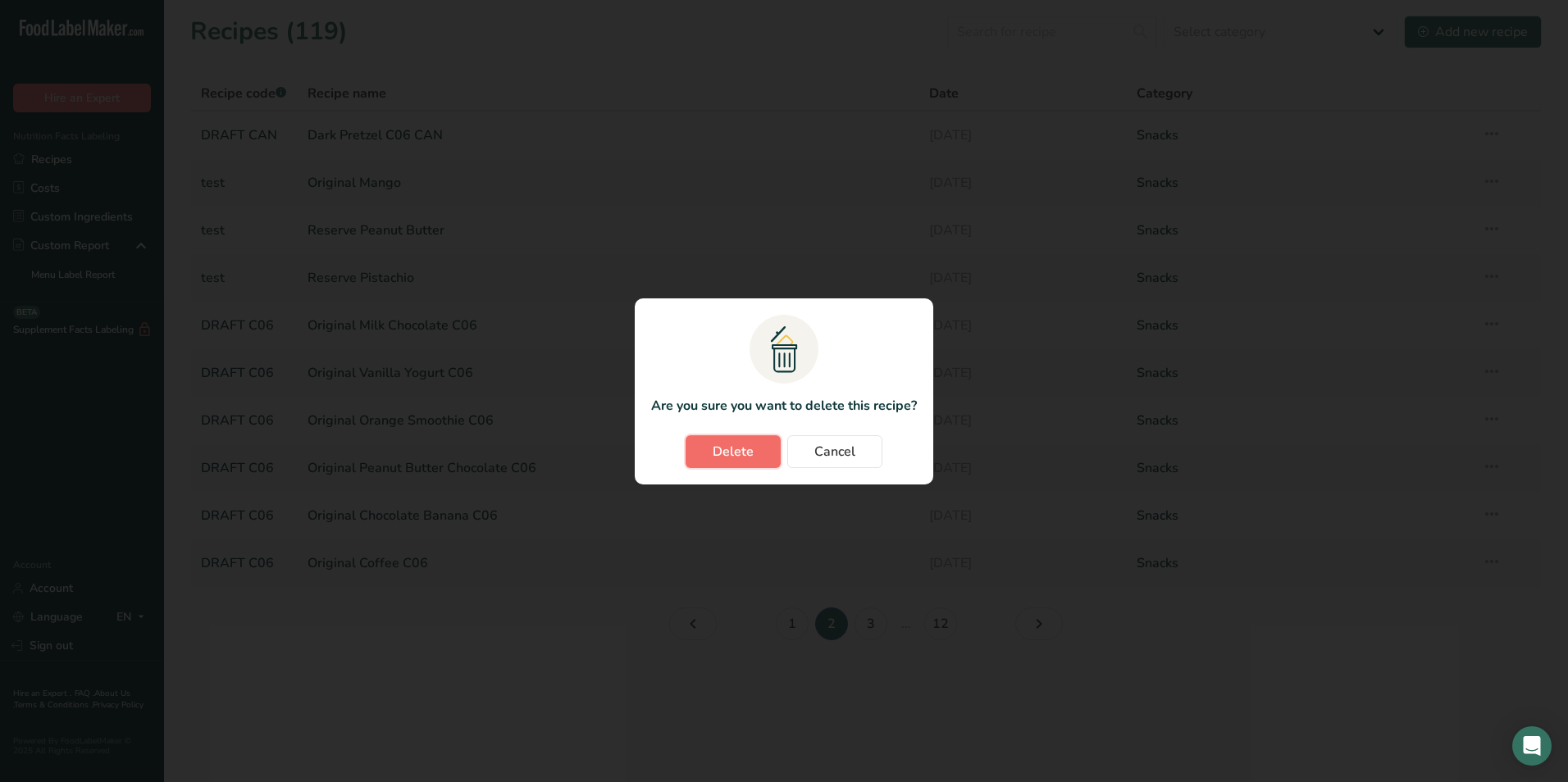
click at [748, 443] on span "Delete" at bounding box center [732, 451] width 41 height 20
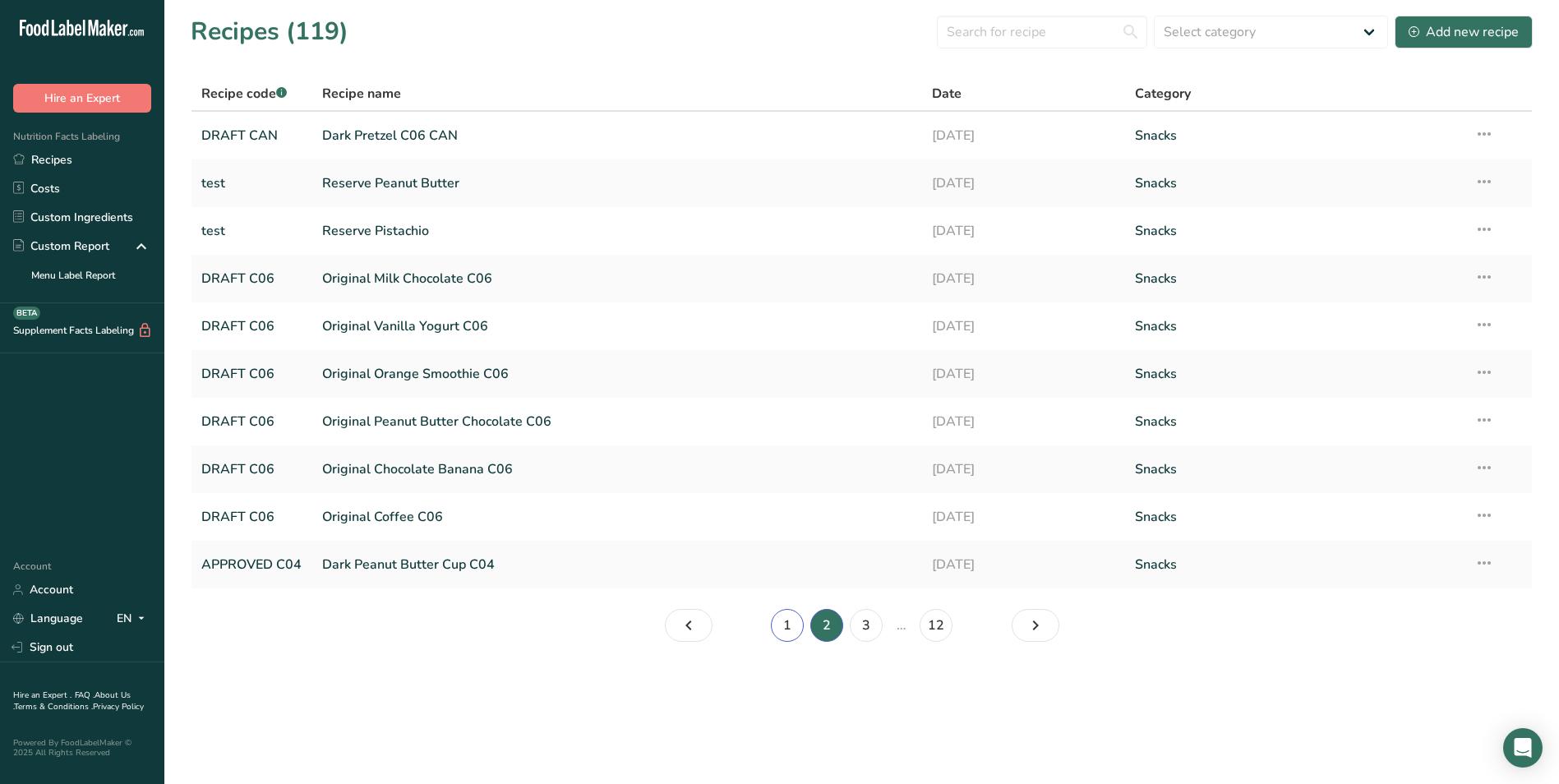
click at [789, 620] on link "1" at bounding box center [787, 625] width 33 height 33
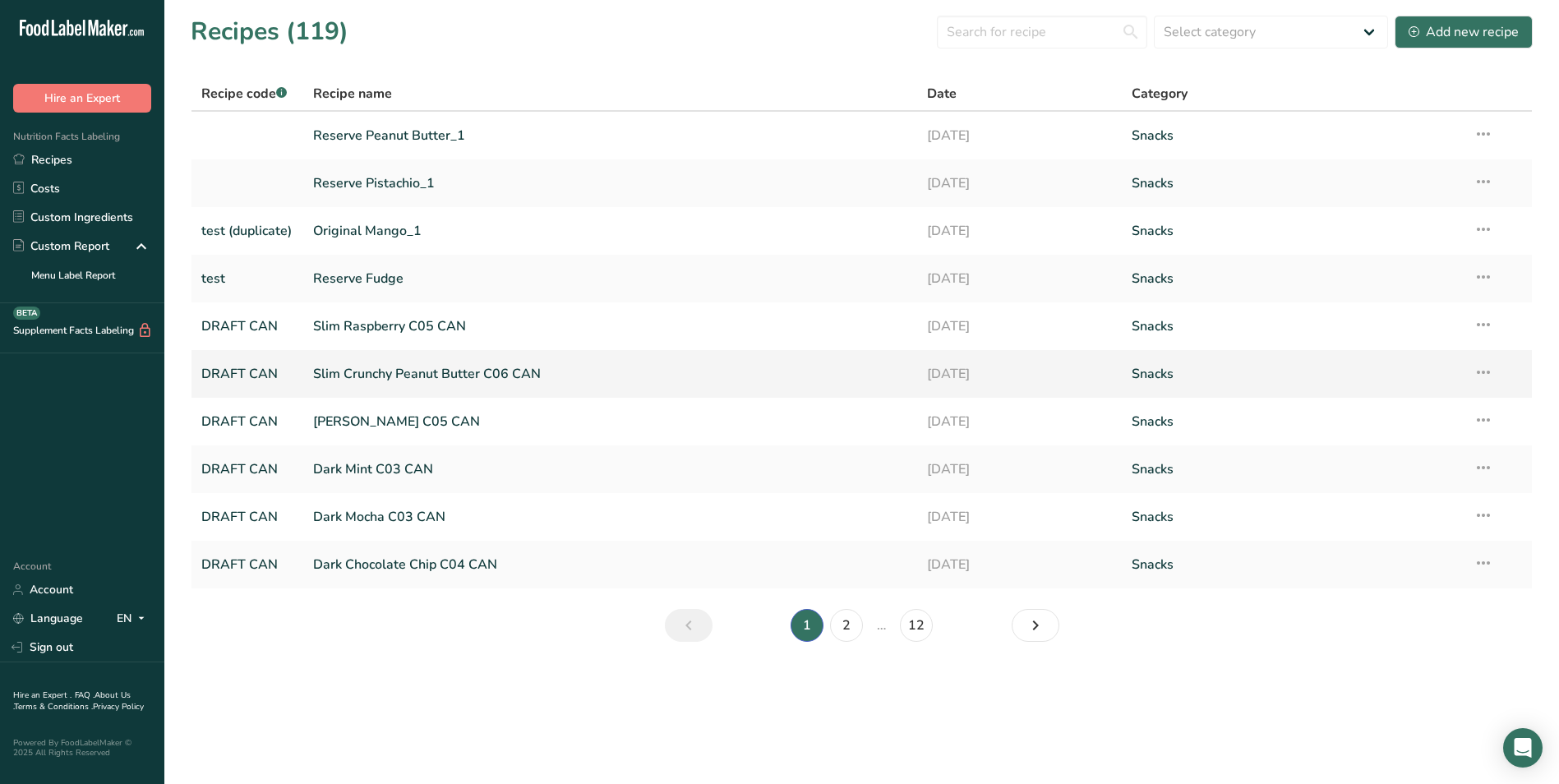
click at [464, 369] on link "Slim Crunchy Peanut Butter C06 CAN" at bounding box center [610, 373] width 595 height 34
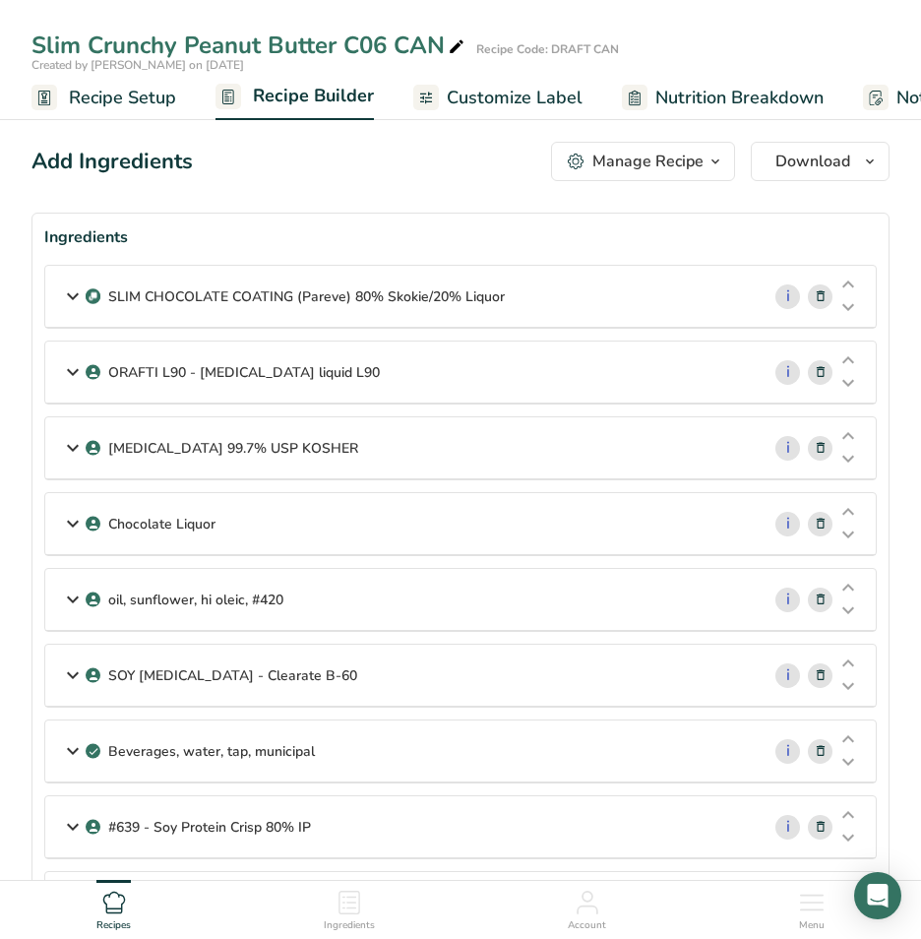
click at [481, 101] on span "Customize Label" at bounding box center [515, 98] width 136 height 27
